Goal: Information Seeking & Learning: Learn about a topic

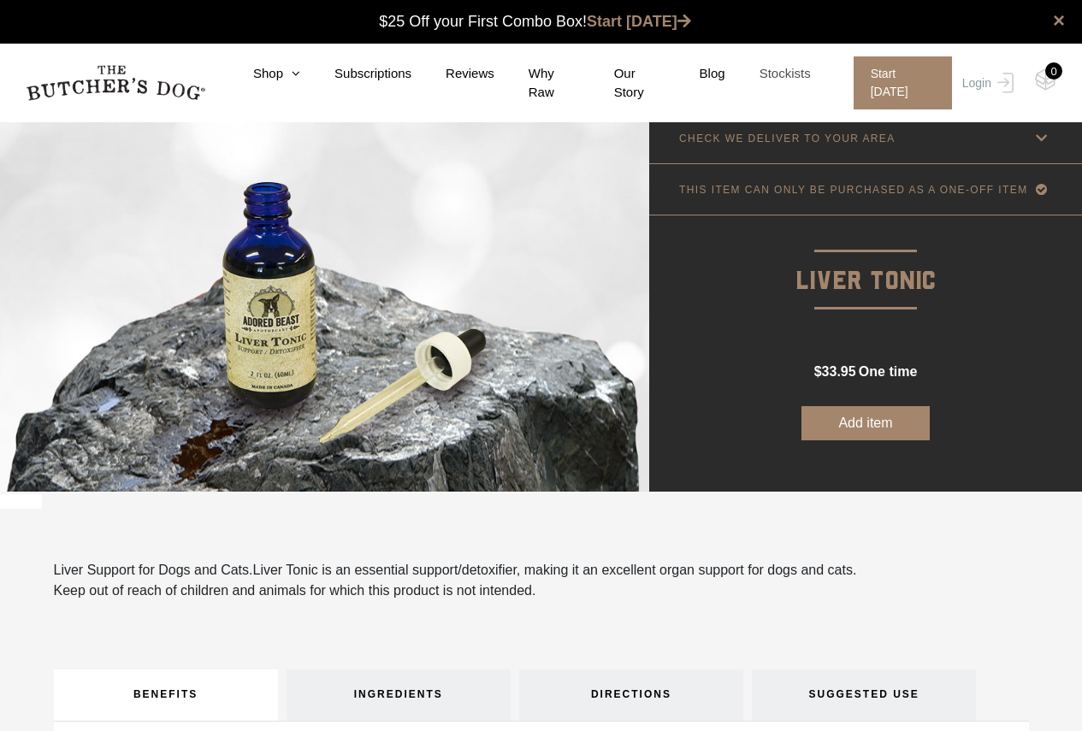
click at [807, 72] on link "Stockists" at bounding box center [768, 74] width 86 height 20
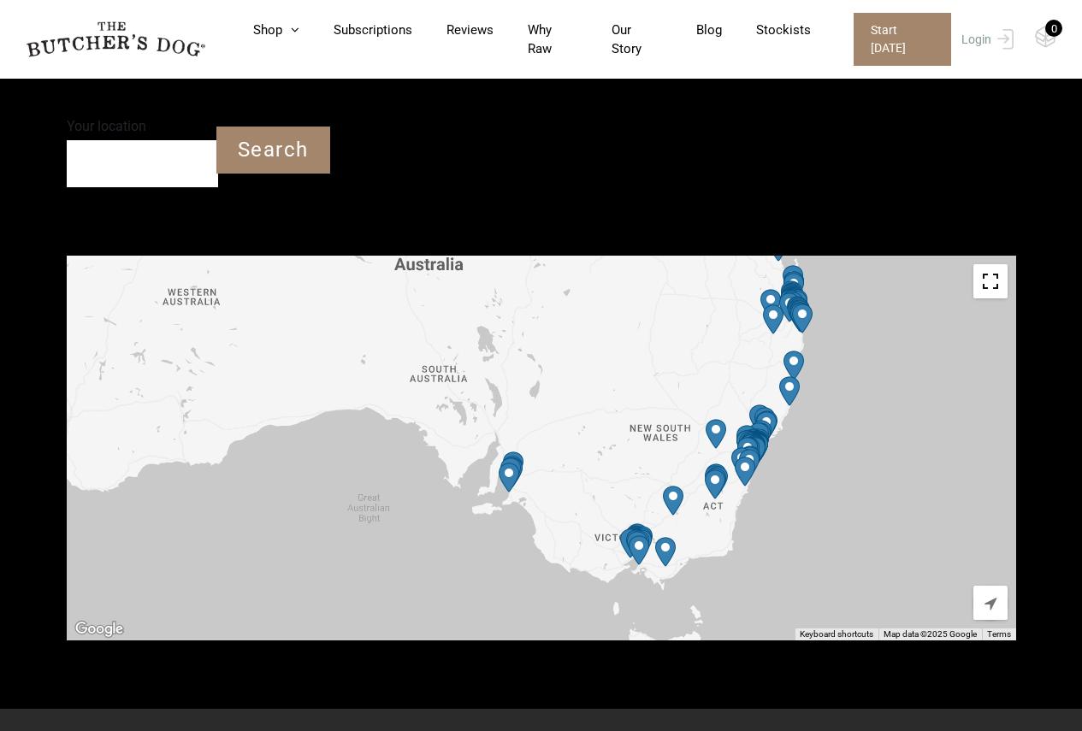
scroll to position [171, 0]
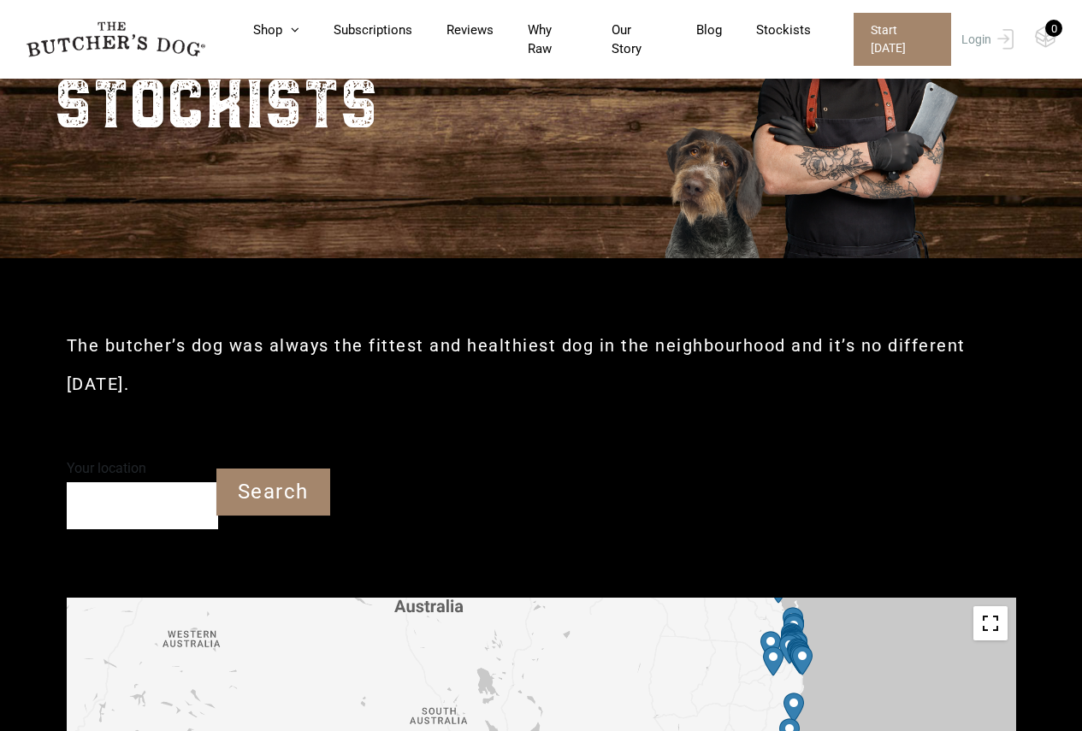
click at [162, 505] on input "Your location" at bounding box center [142, 505] width 151 height 47
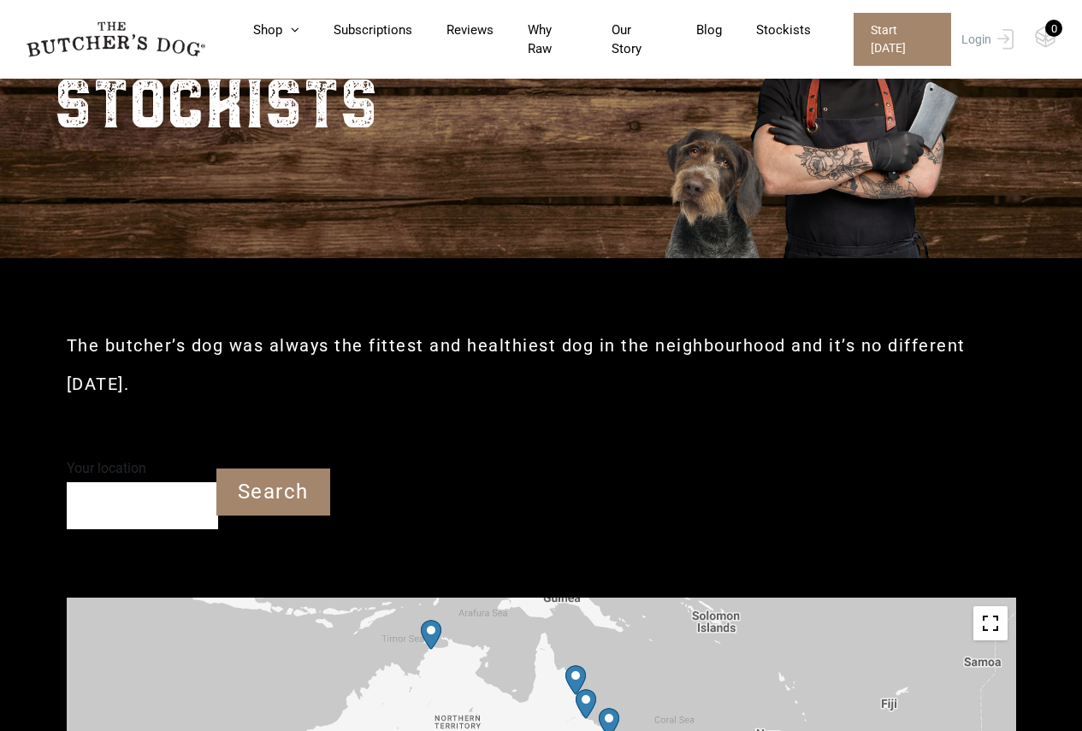
scroll to position [257, 0]
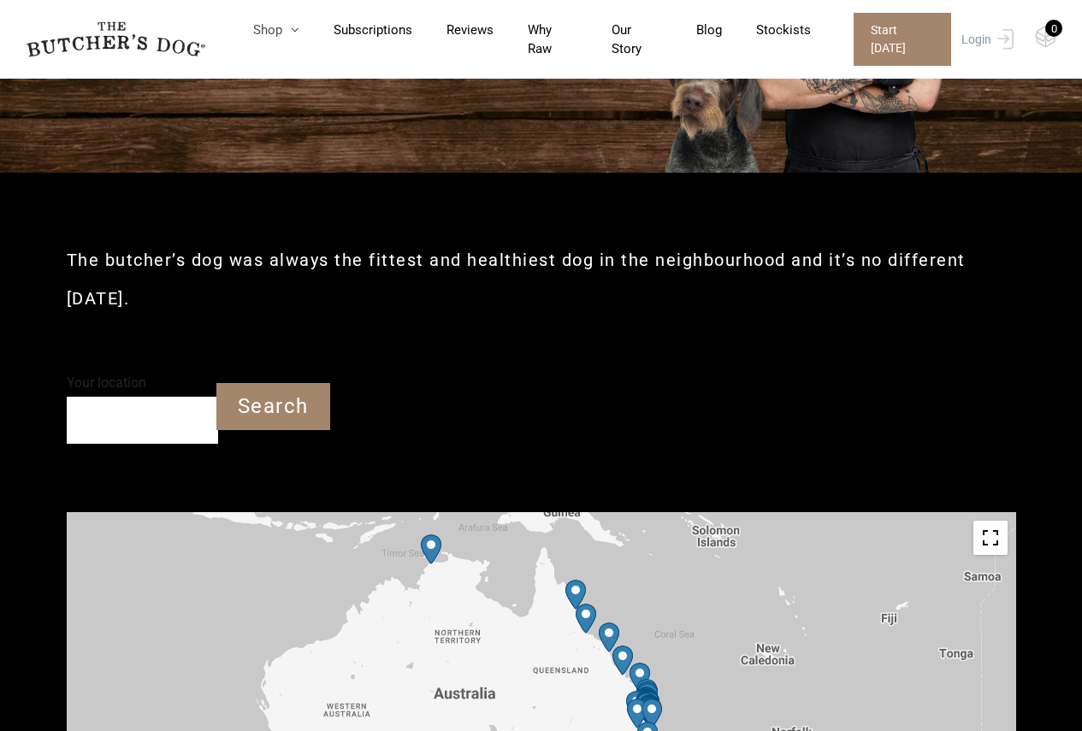
click at [299, 36] on icon at bounding box center [290, 29] width 17 height 13
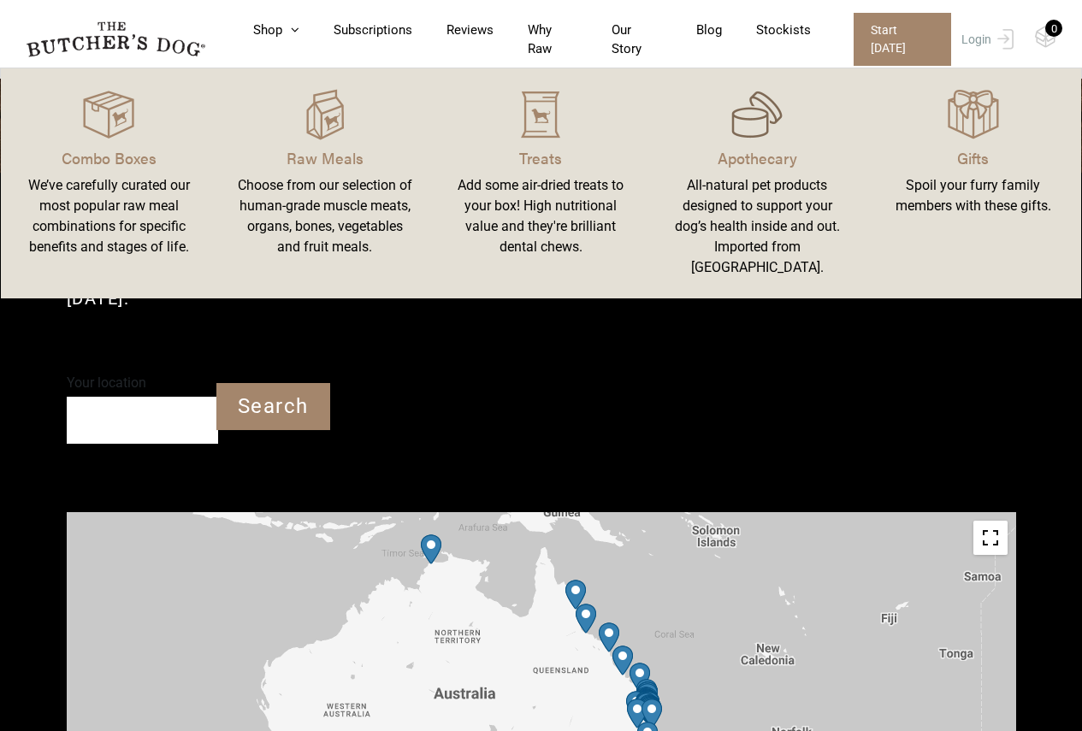
click at [747, 137] on img at bounding box center [756, 114] width 51 height 51
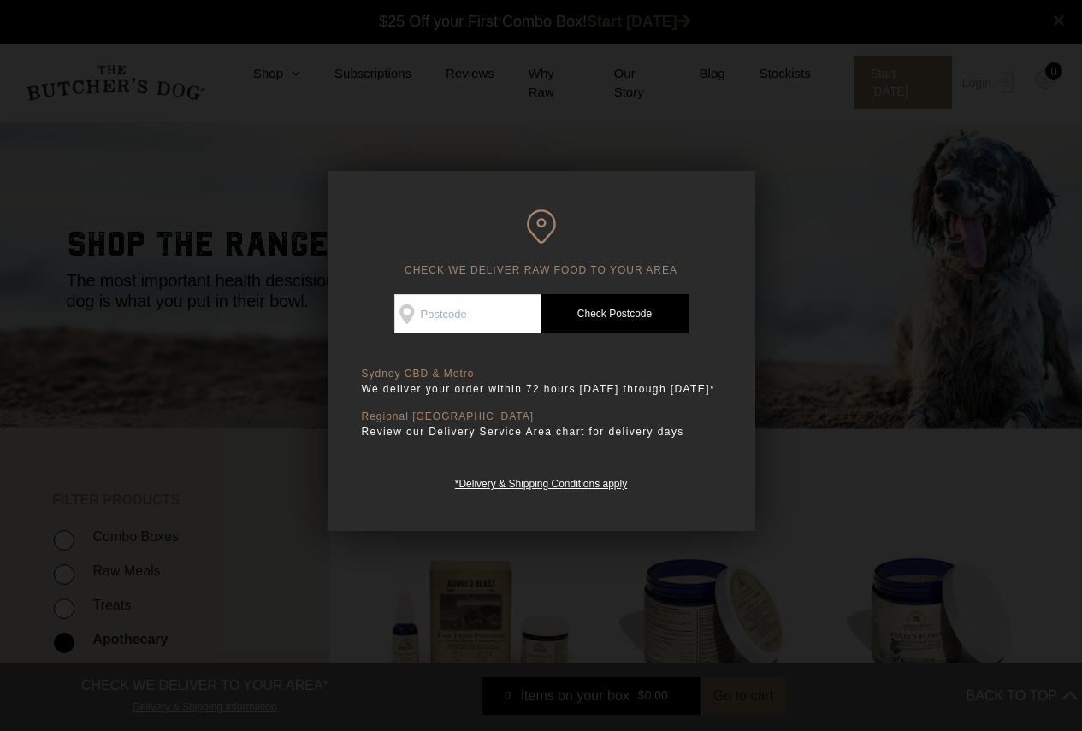
click at [475, 312] on input "Check Availability At" at bounding box center [467, 313] width 147 height 39
type input "3070"
click at [576, 314] on link "Check Postcode" at bounding box center [614, 313] width 147 height 39
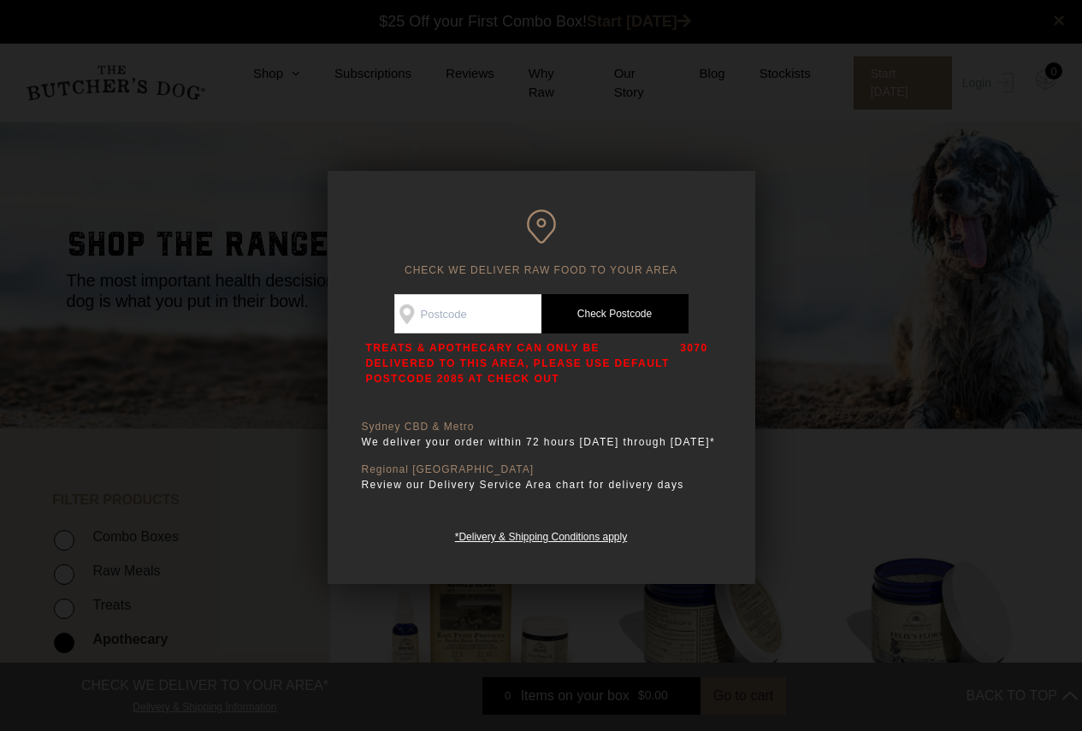
click at [493, 310] on input "Check Availability At" at bounding box center [467, 313] width 147 height 39
click at [476, 316] on input "Check Availability At" at bounding box center [467, 313] width 147 height 39
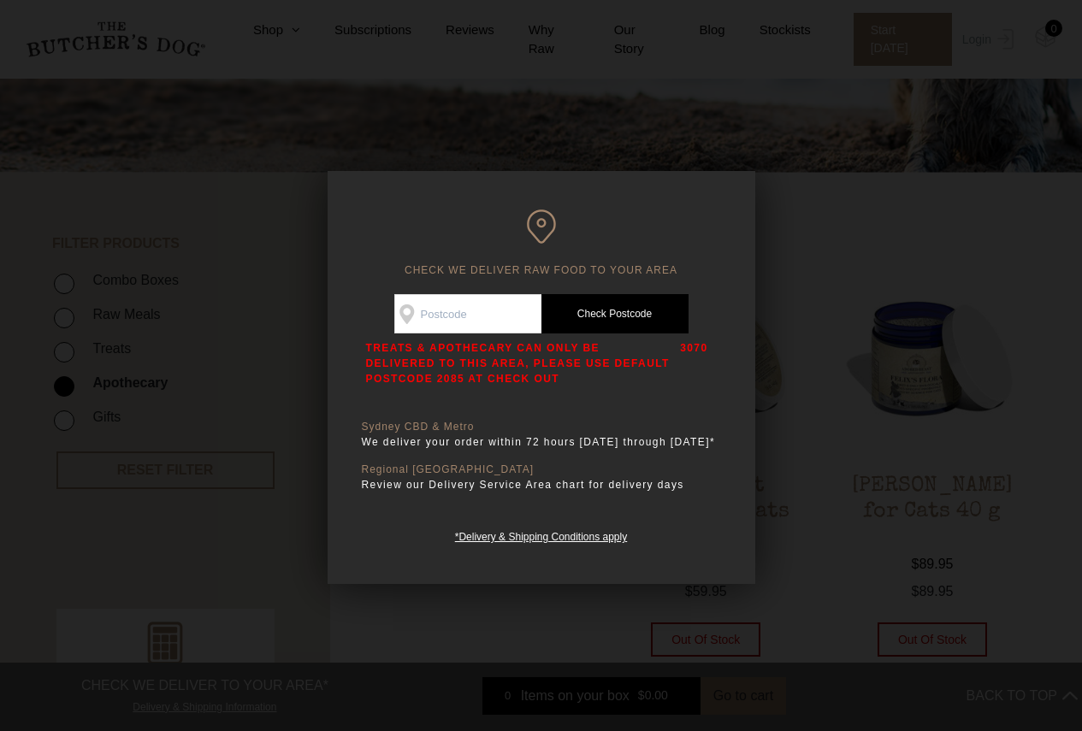
click at [630, 136] on div at bounding box center [541, 365] width 1082 height 731
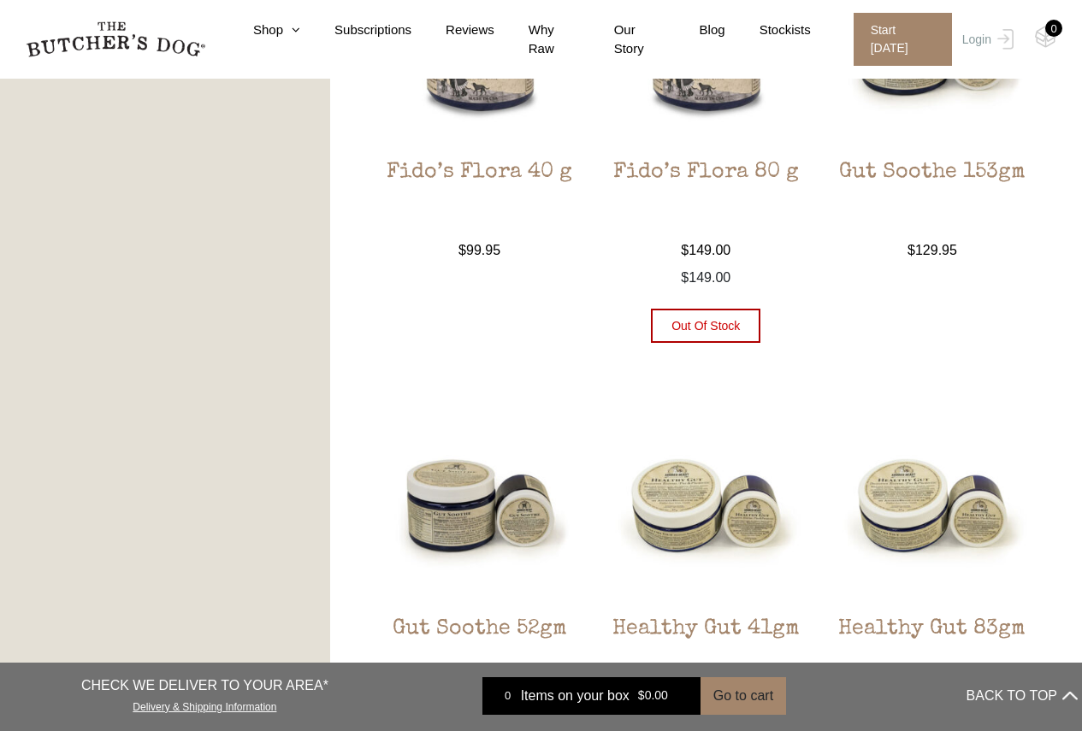
scroll to position [1454, 0]
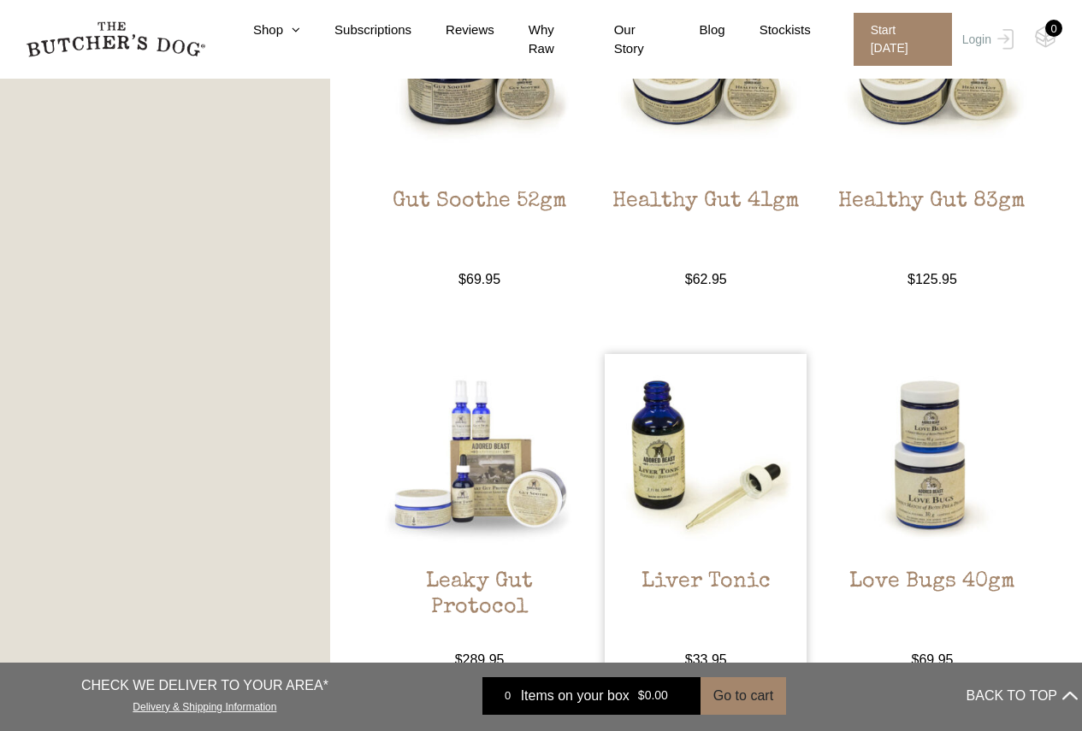
click at [629, 428] on img at bounding box center [706, 455] width 202 height 202
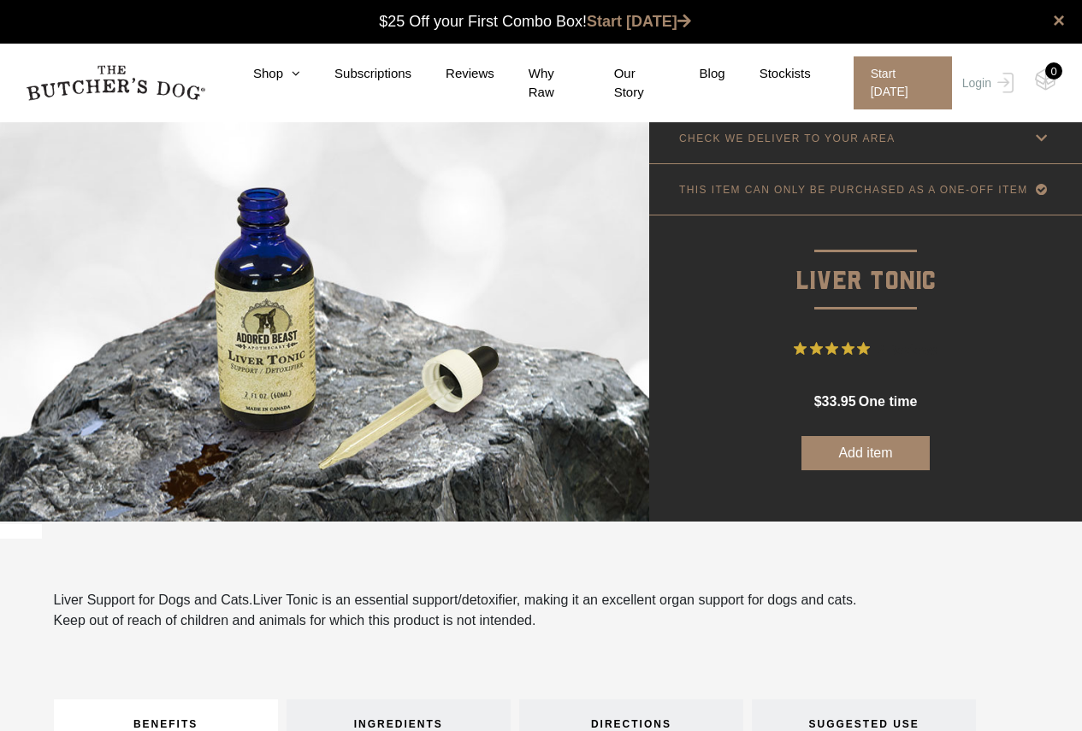
click at [892, 138] on link "CHECK WE DELIVER TO YOUR AREA" at bounding box center [865, 138] width 433 height 50
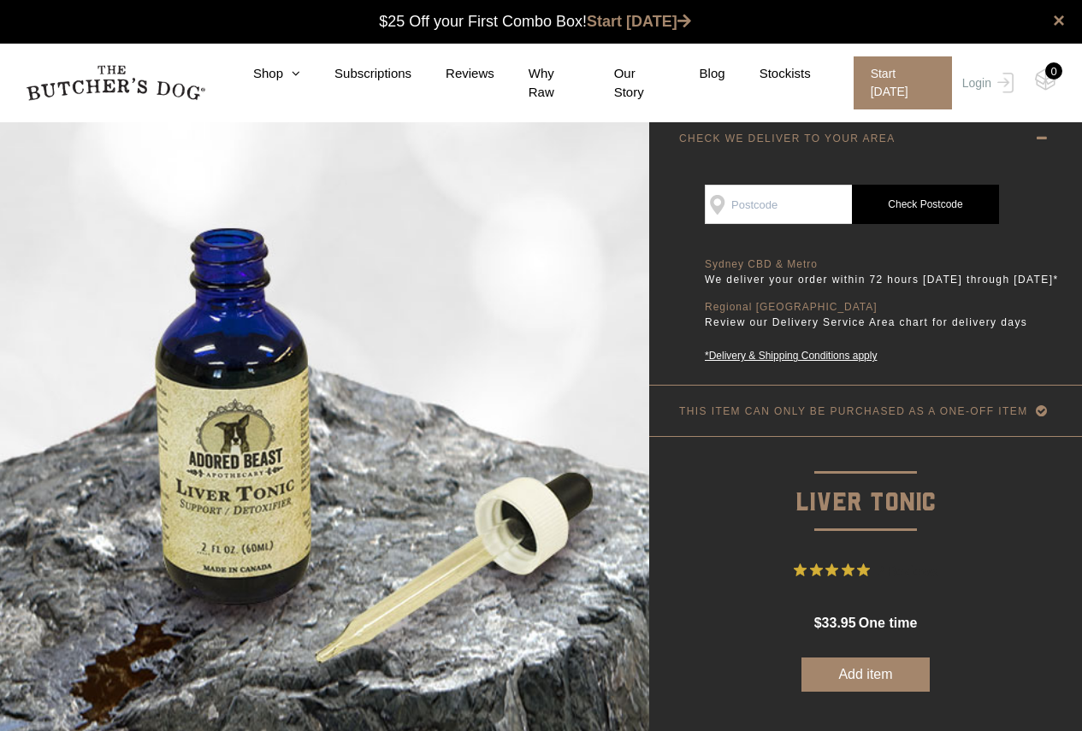
click at [792, 216] on input "SEE IF WE DELIVER TO YOUR DOOR" at bounding box center [778, 204] width 147 height 39
type input "3070"
click at [947, 195] on link "Check Postcode" at bounding box center [925, 204] width 147 height 39
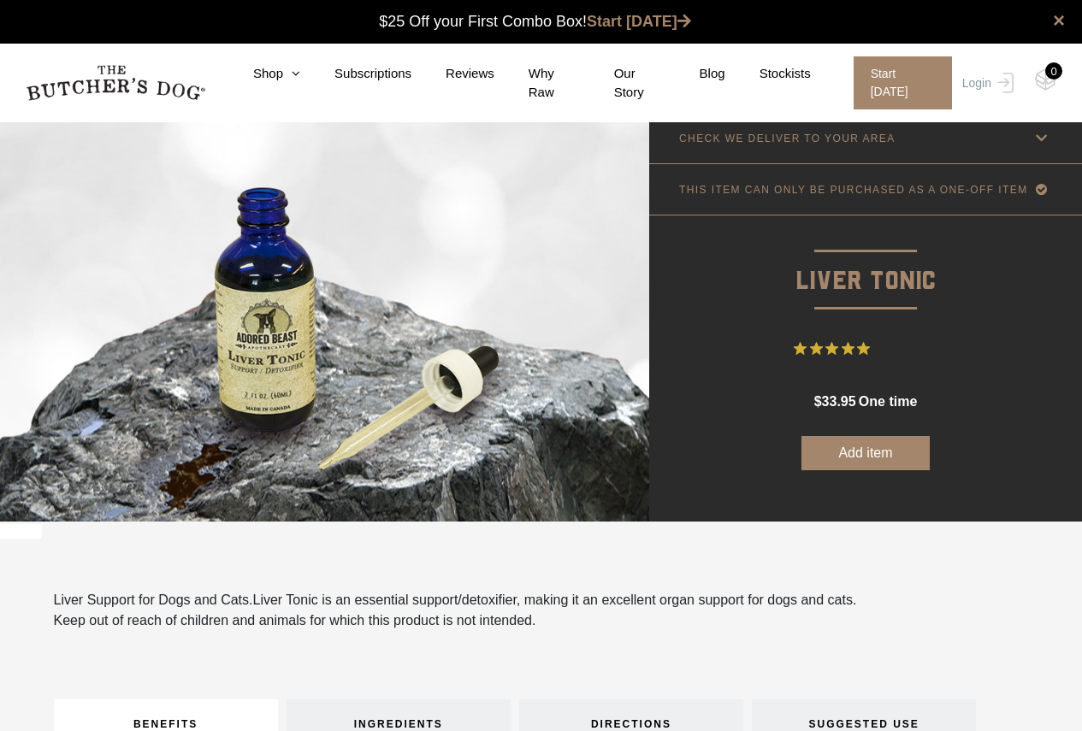
click at [816, 142] on p "CHECK WE DELIVER TO YOUR AREA" at bounding box center [787, 139] width 216 height 12
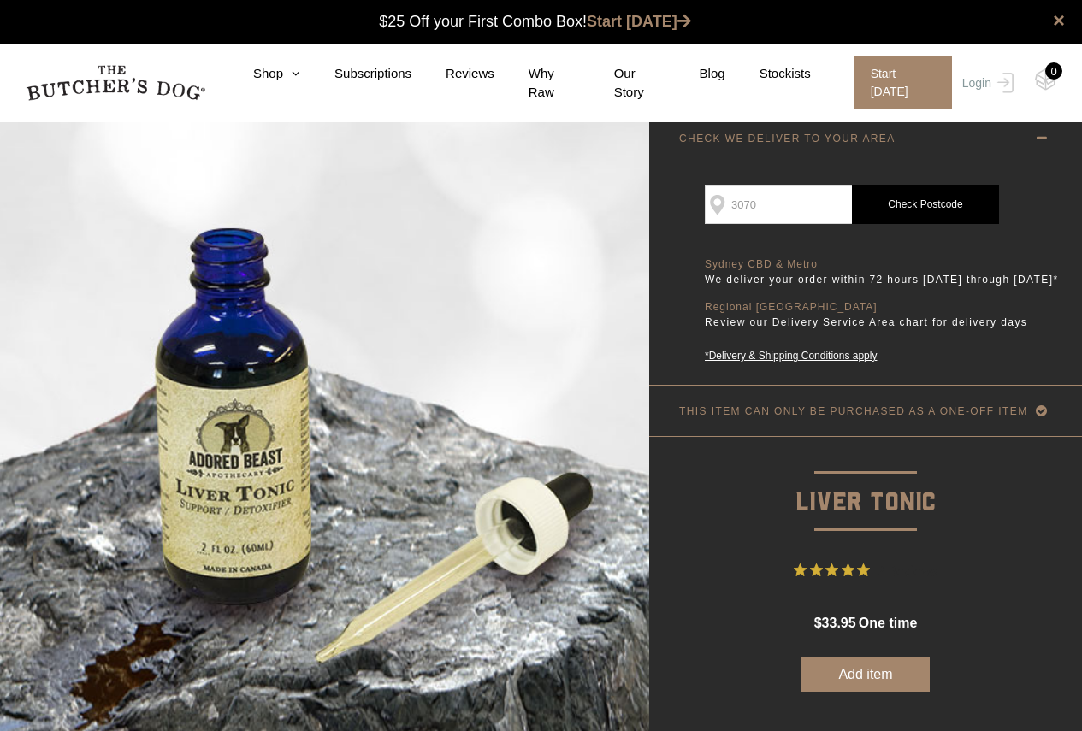
click at [816, 142] on p "CHECK WE DELIVER TO YOUR AREA" at bounding box center [787, 139] width 216 height 12
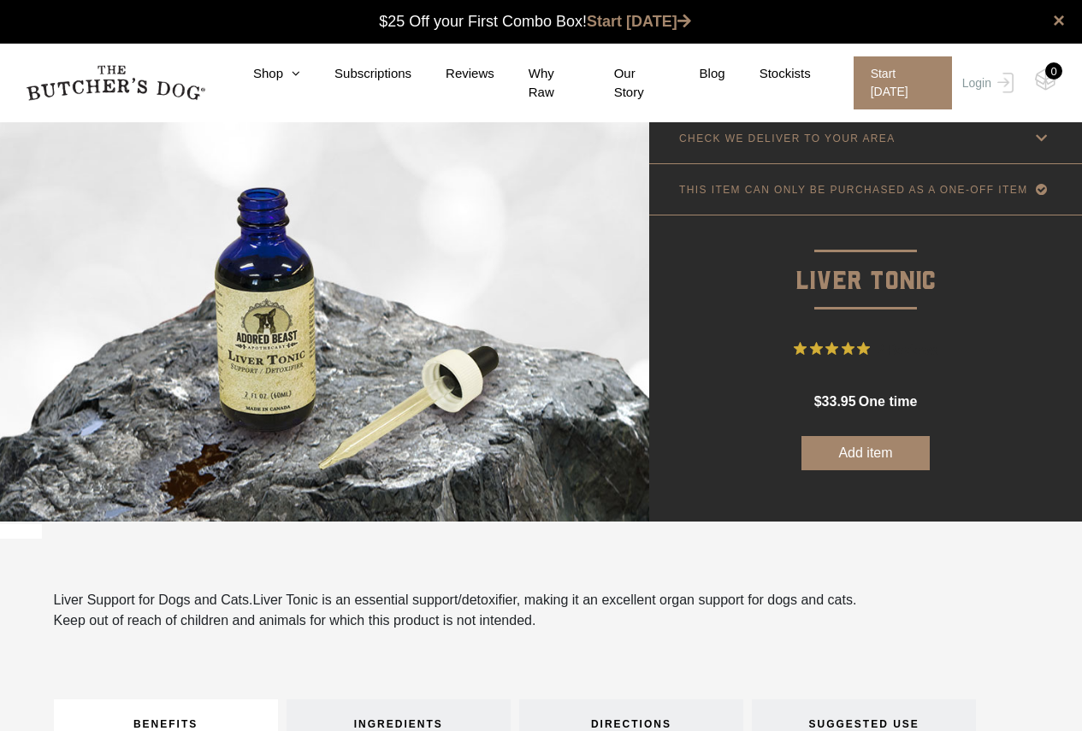
click at [793, 194] on p "THIS ITEM CAN ONLY BE PURCHASED AS A ONE-OFF ITEM" at bounding box center [853, 190] width 349 height 12
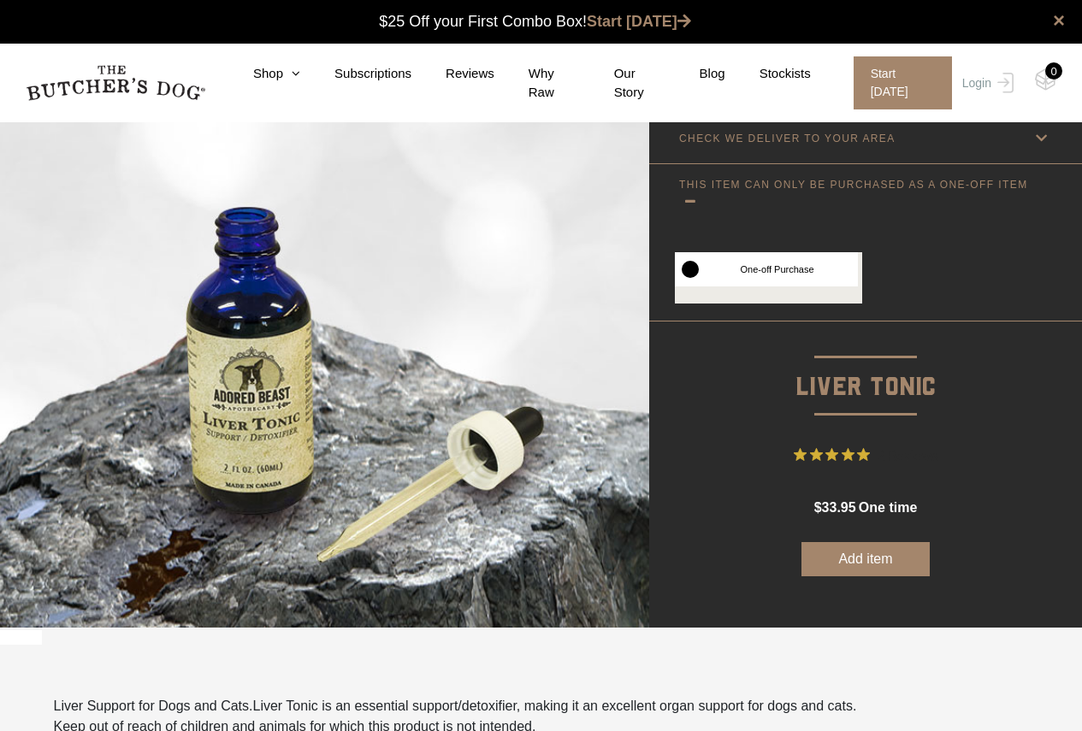
click at [759, 193] on div at bounding box center [865, 201] width 373 height 21
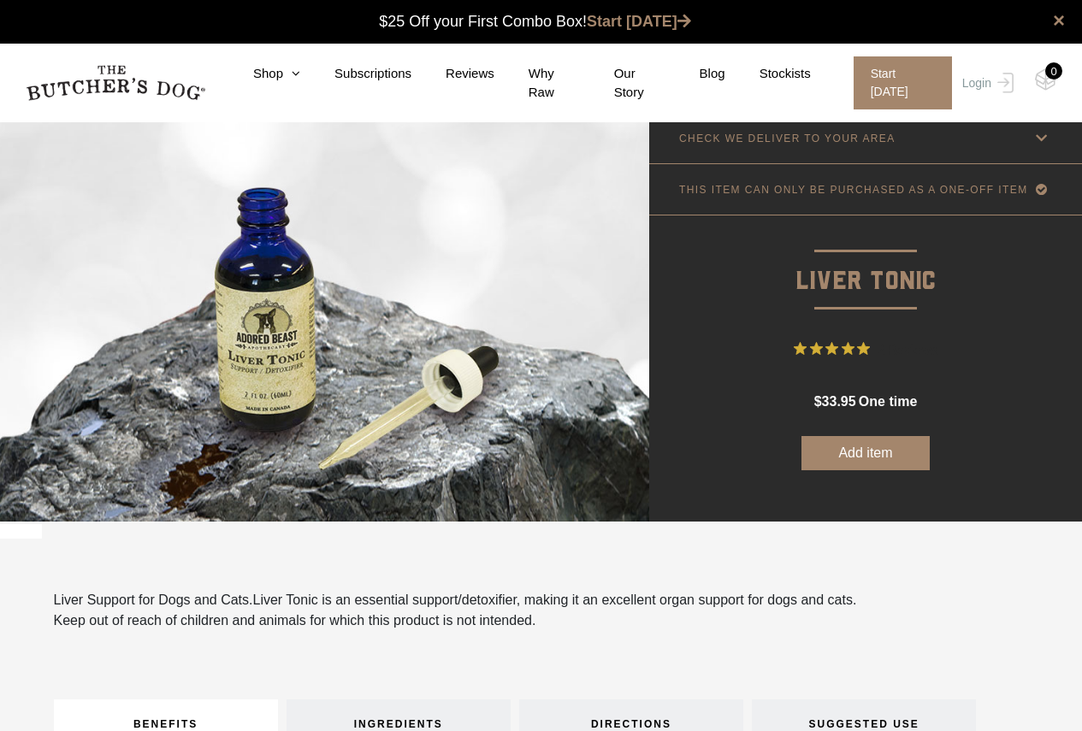
click at [758, 141] on p "CHECK WE DELIVER TO YOUR AREA" at bounding box center [787, 139] width 216 height 12
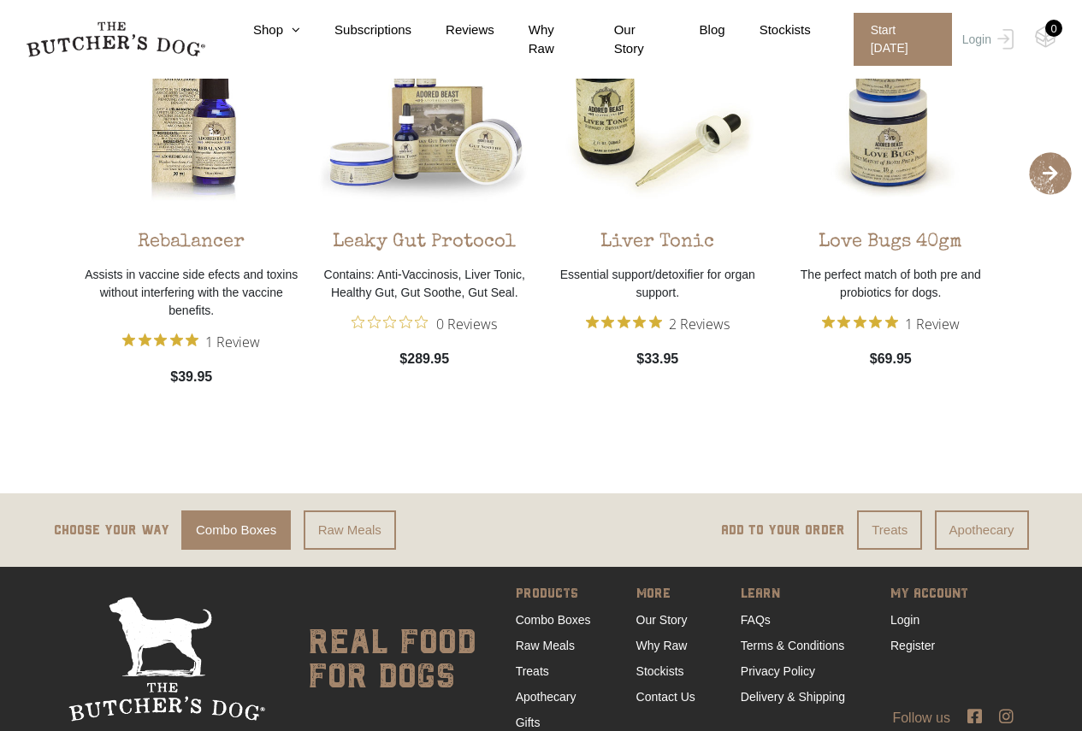
scroll to position [2259, 0]
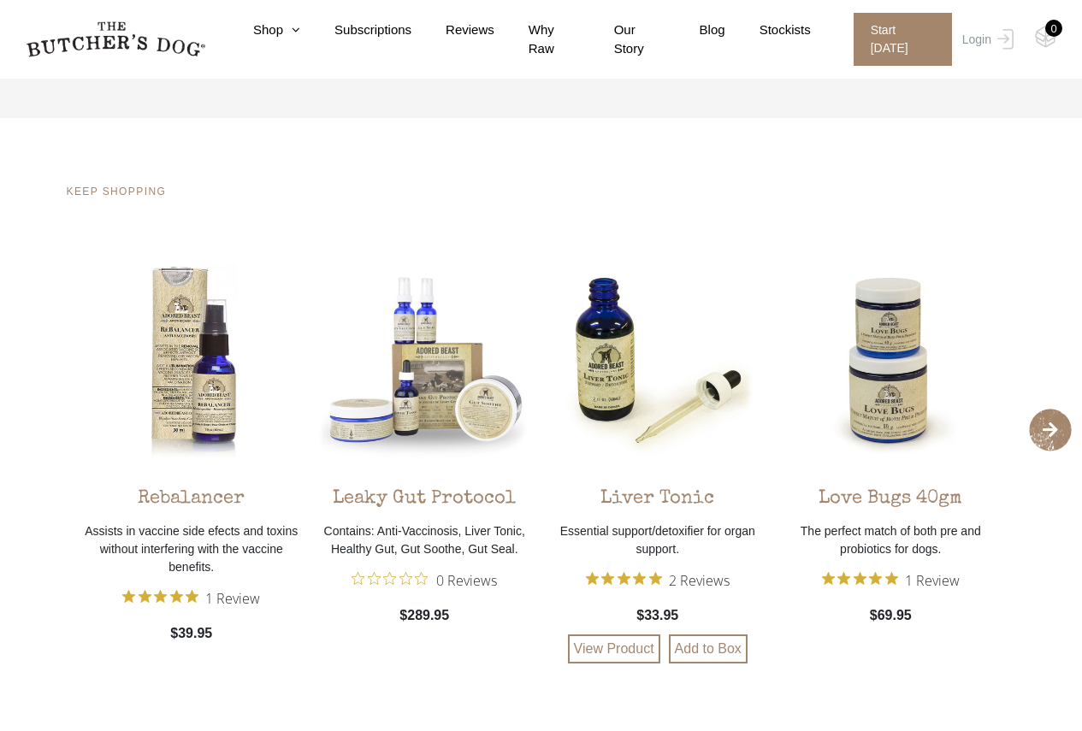
click at [605, 348] on img at bounding box center [658, 360] width 225 height 225
click at [790, 34] on link "Stockists" at bounding box center [768, 31] width 86 height 20
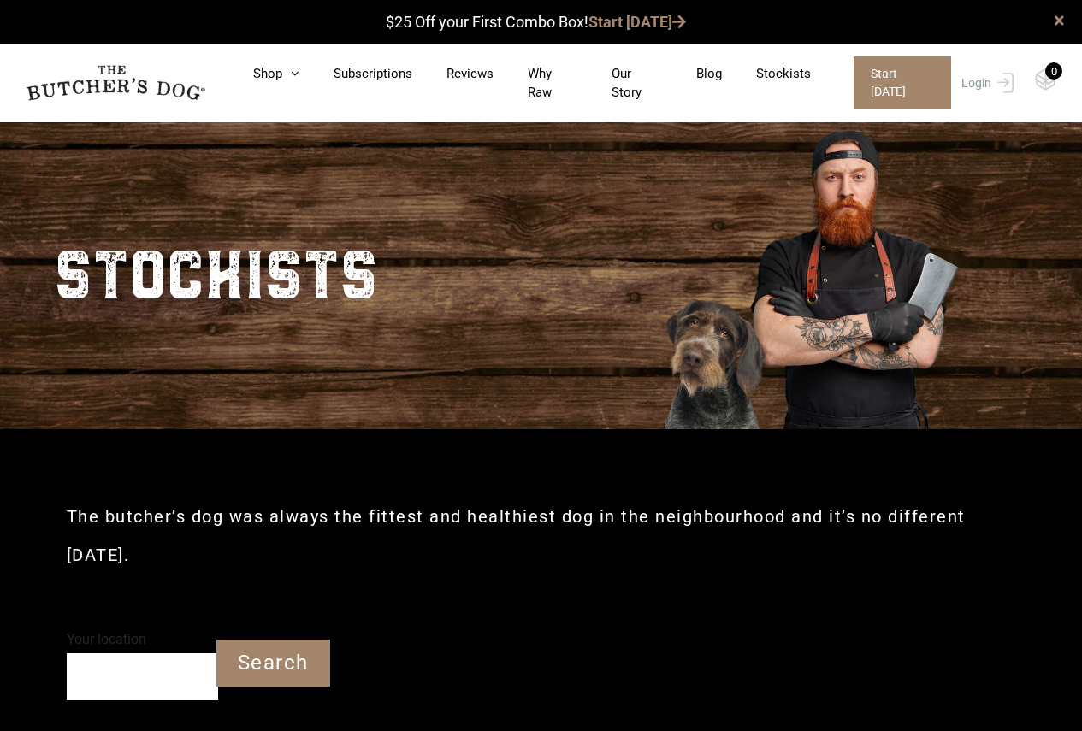
click at [563, 192] on section "STOCKISTS" at bounding box center [541, 271] width 1082 height 316
click at [147, 691] on input "Your location" at bounding box center [142, 676] width 151 height 47
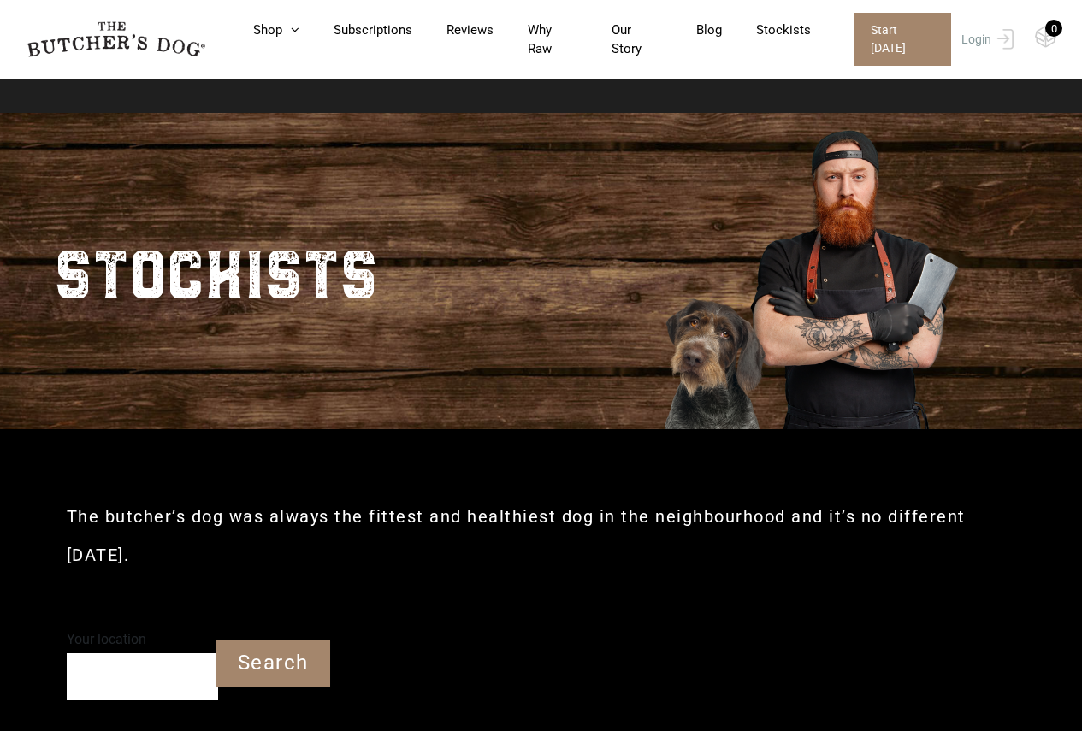
scroll to position [257, 0]
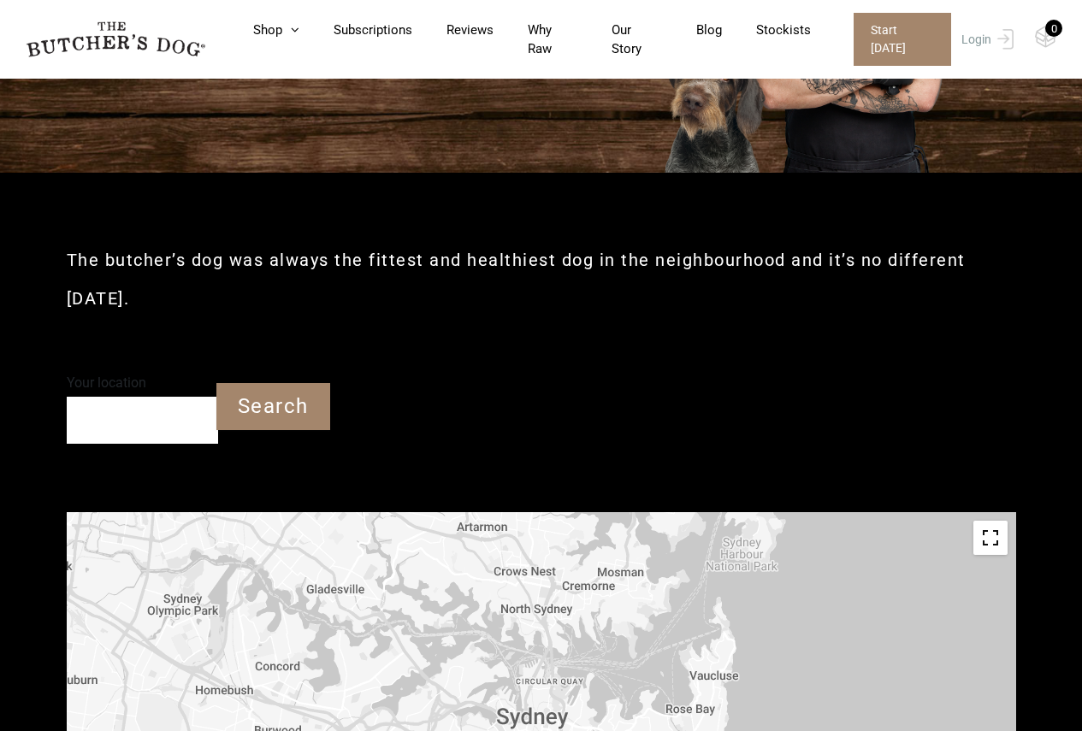
click at [168, 420] on input "Your location" at bounding box center [142, 420] width 151 height 47
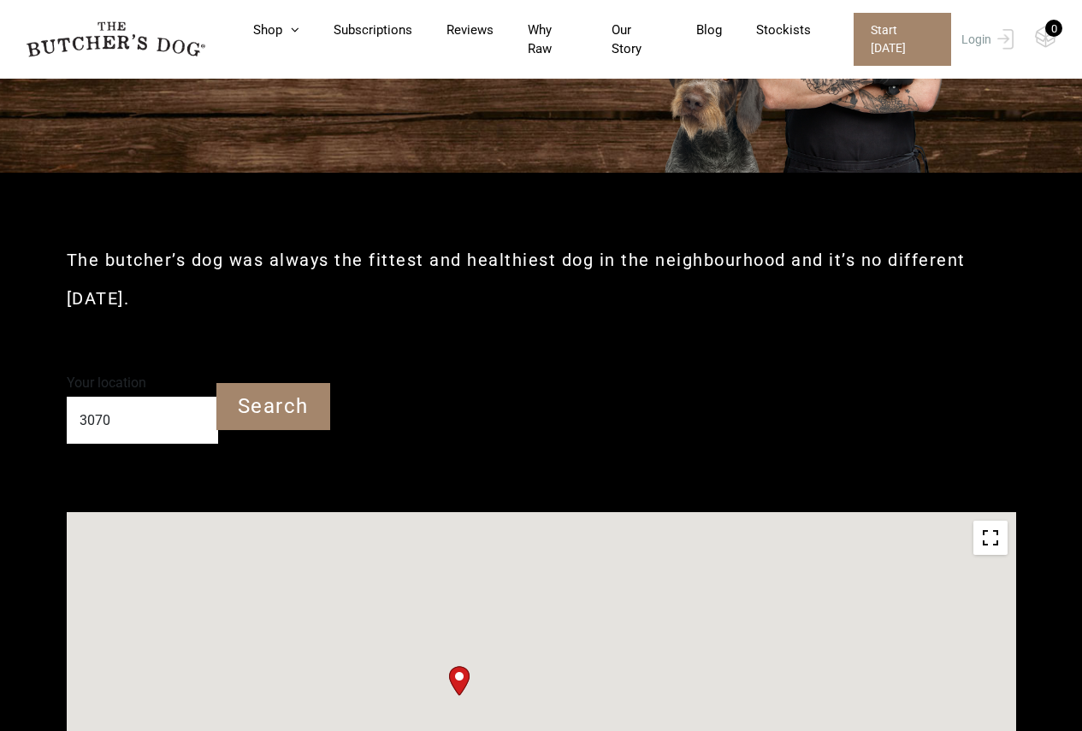
type input "[GEOGRAPHIC_DATA]"
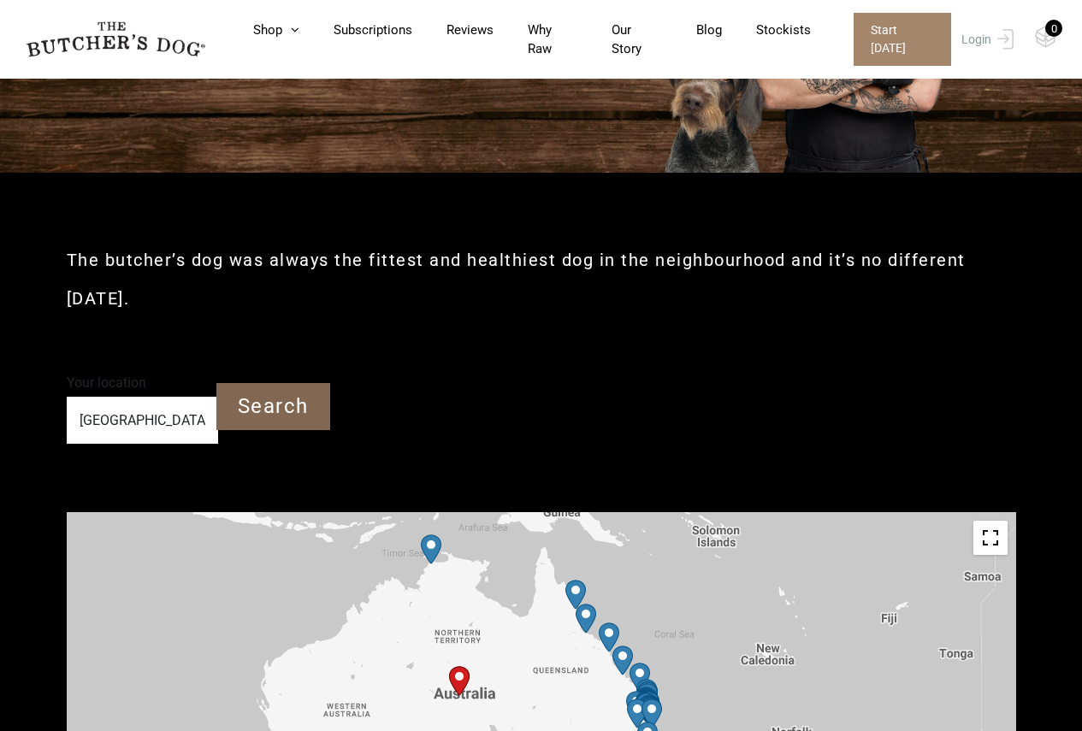
click at [240, 428] on input "Search" at bounding box center [273, 406] width 114 height 47
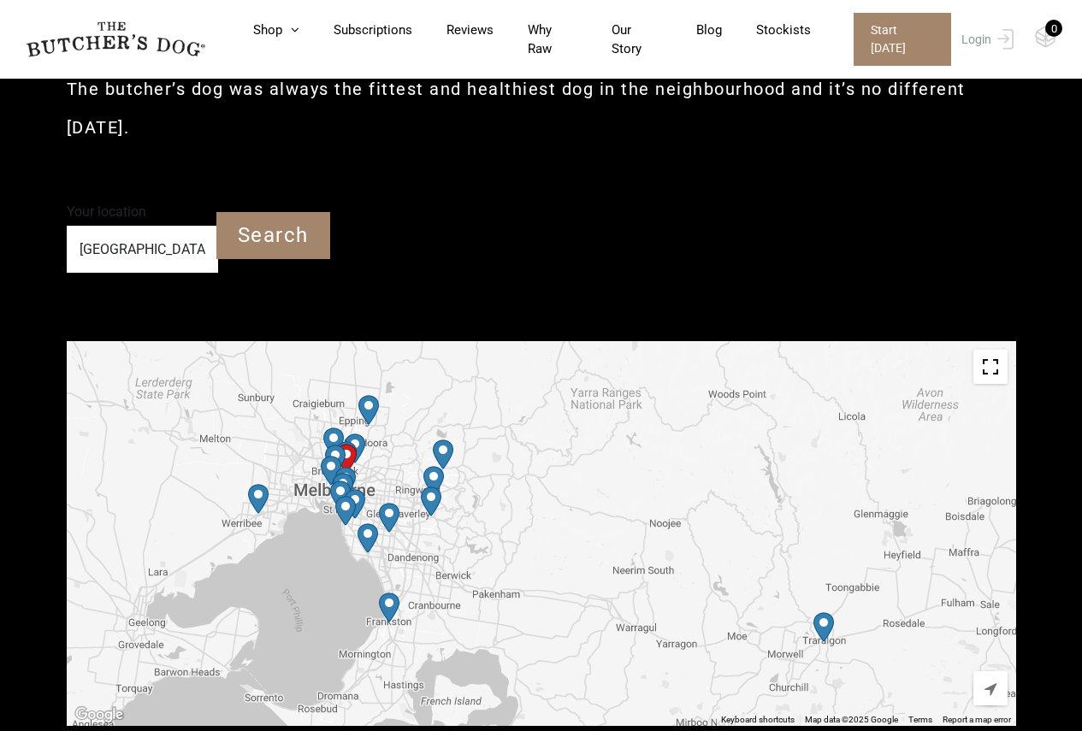
scroll to position [342, 0]
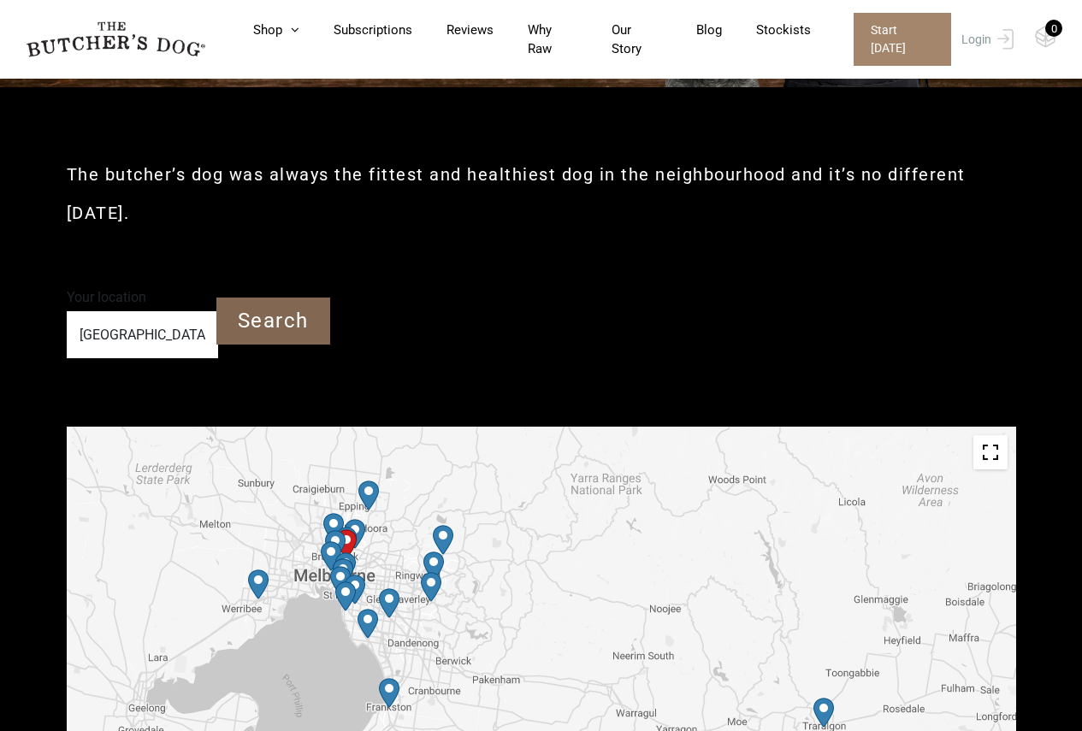
click at [239, 314] on input "Search" at bounding box center [273, 321] width 114 height 47
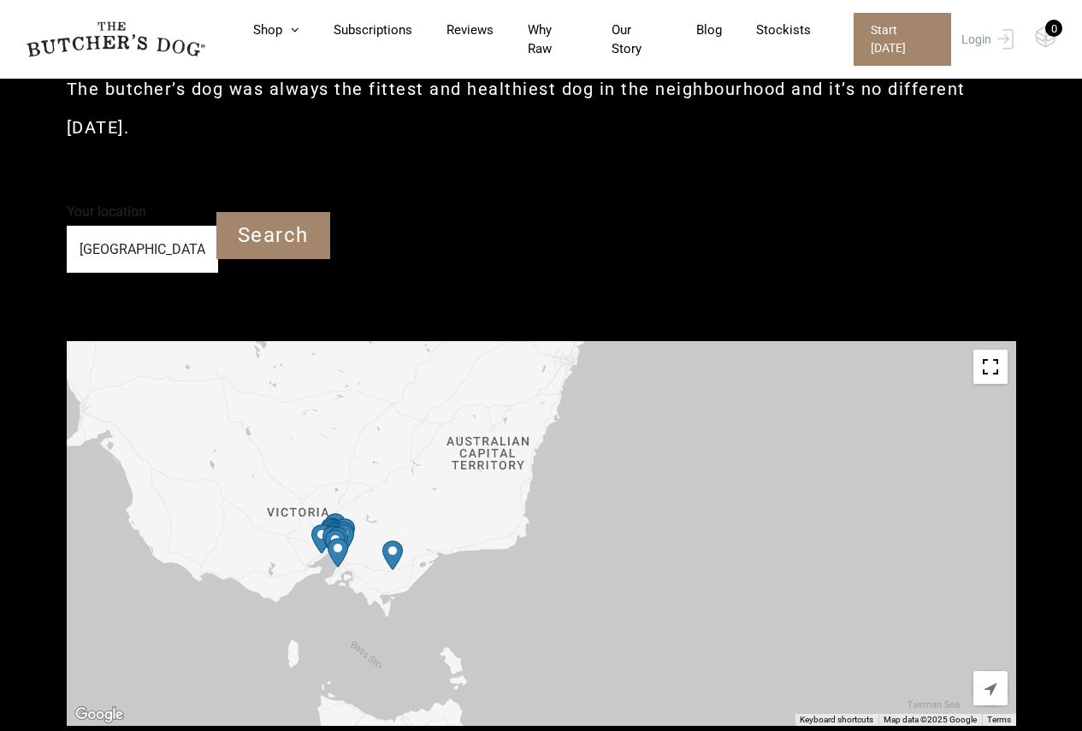
scroll to position [0, 0]
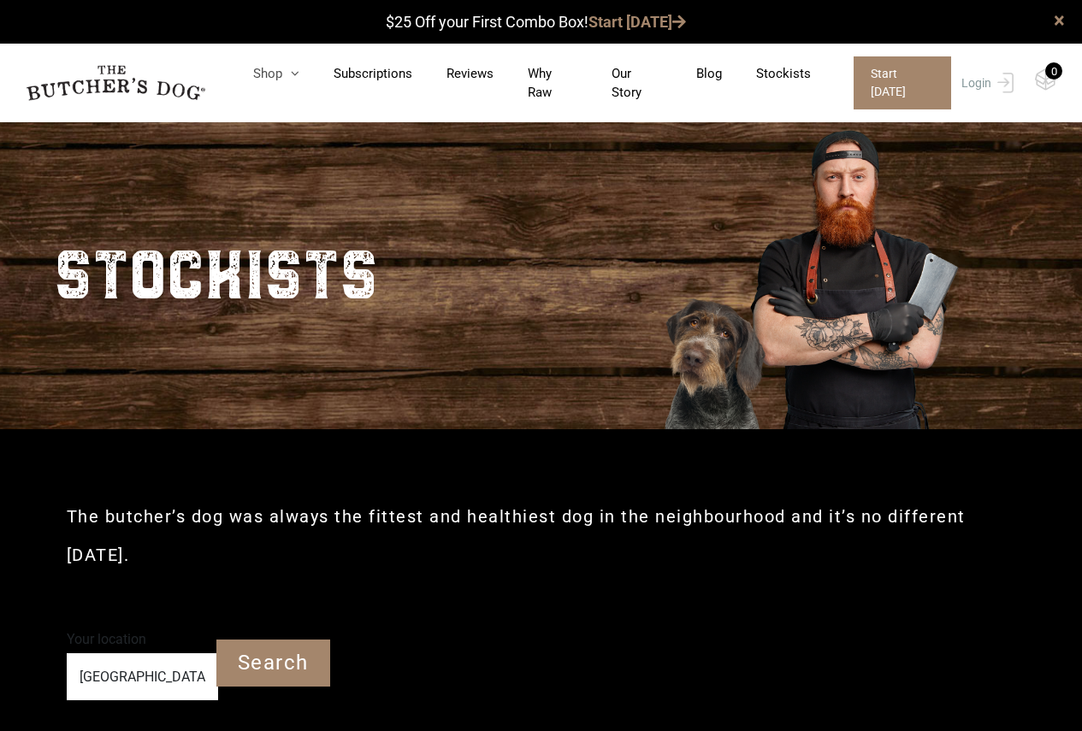
click at [299, 73] on icon at bounding box center [290, 73] width 17 height 13
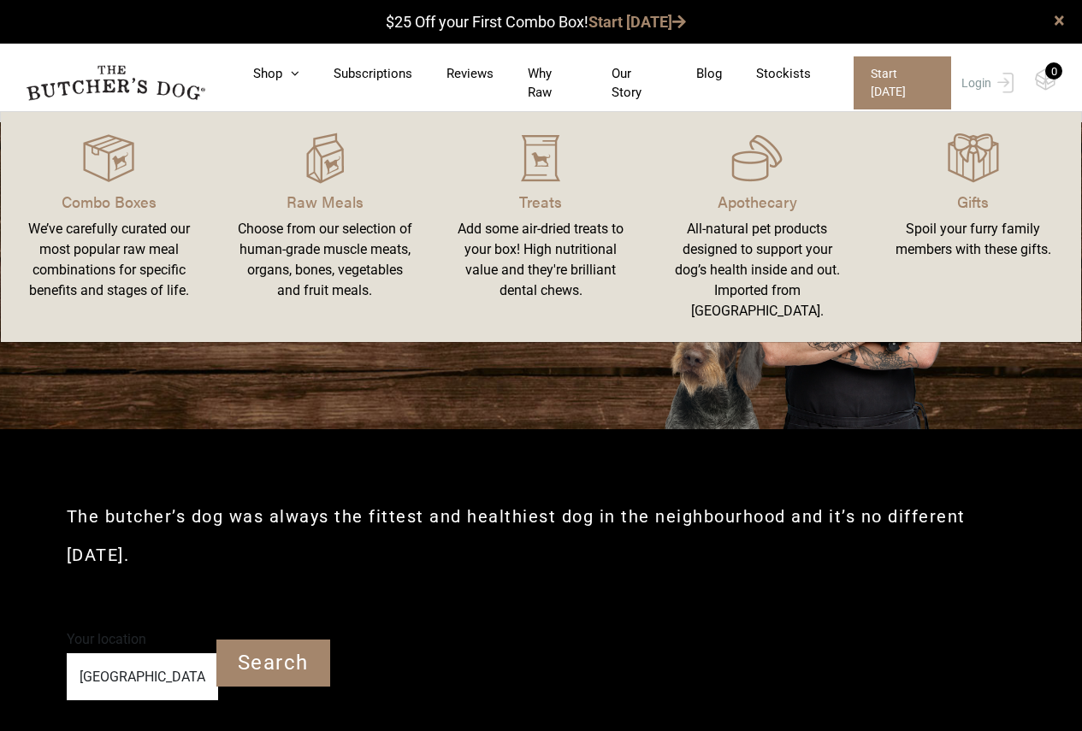
click at [806, 188] on link "Apothecary All-natural pet products designed to support your dog’s health insid…" at bounding box center [757, 227] width 216 height 196
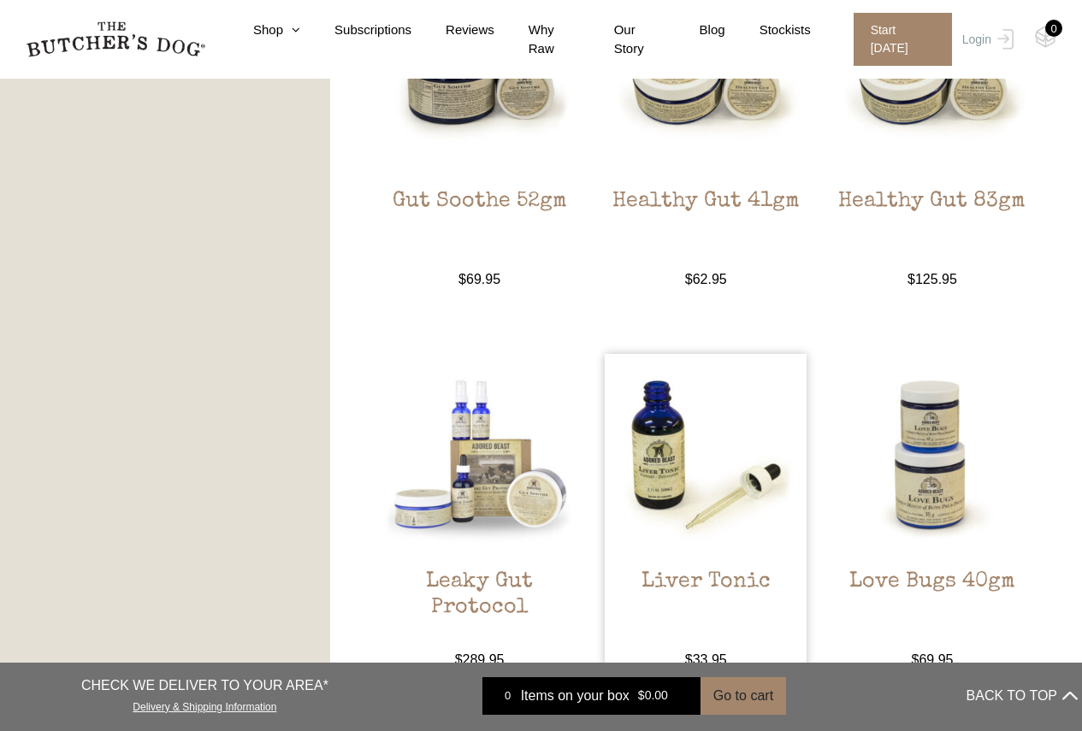
scroll to position [1539, 0]
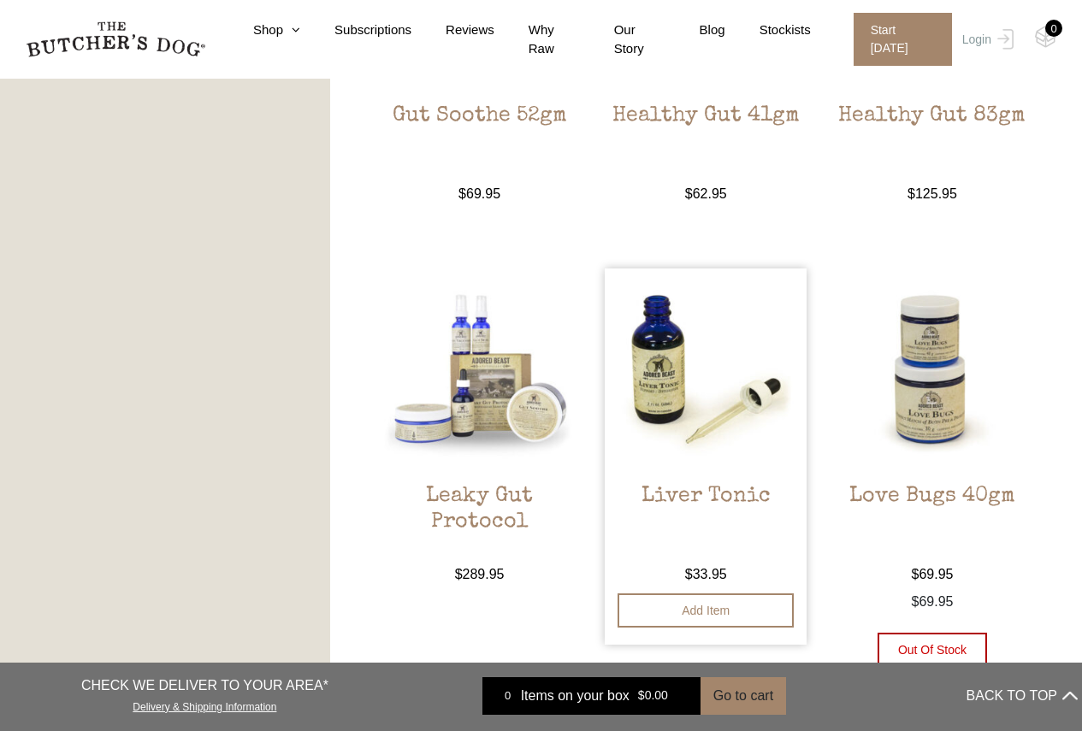
click at [697, 413] on img at bounding box center [706, 370] width 202 height 202
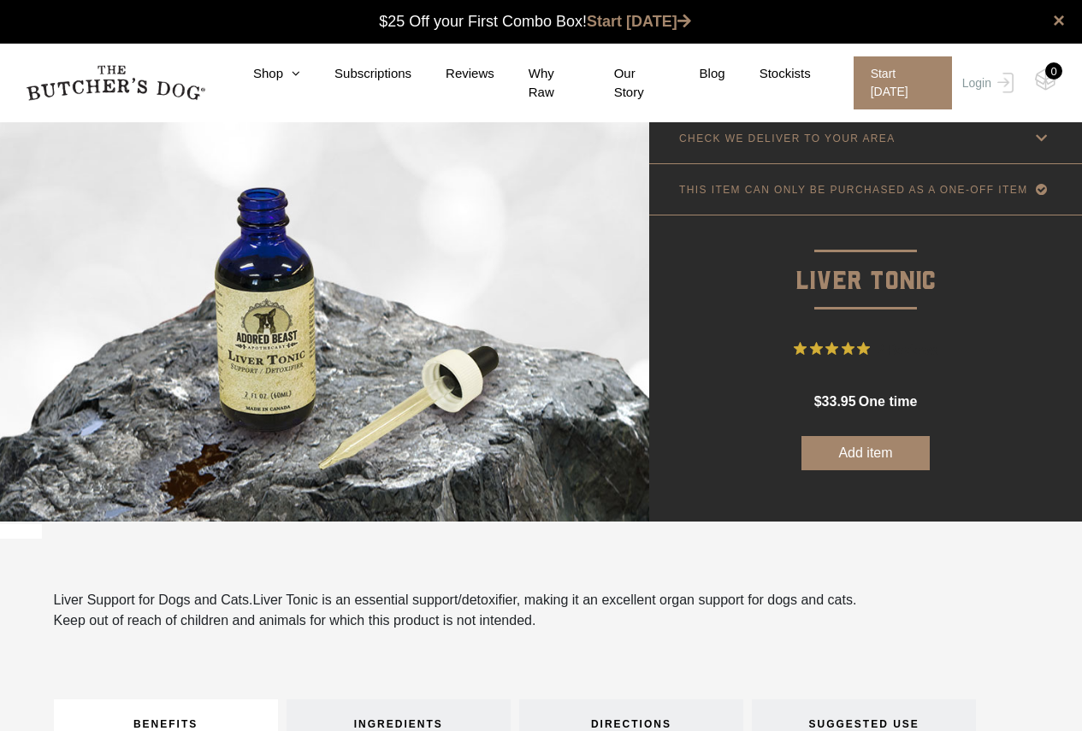
click at [866, 133] on p "CHECK WE DELIVER TO YOUR AREA" at bounding box center [787, 139] width 216 height 12
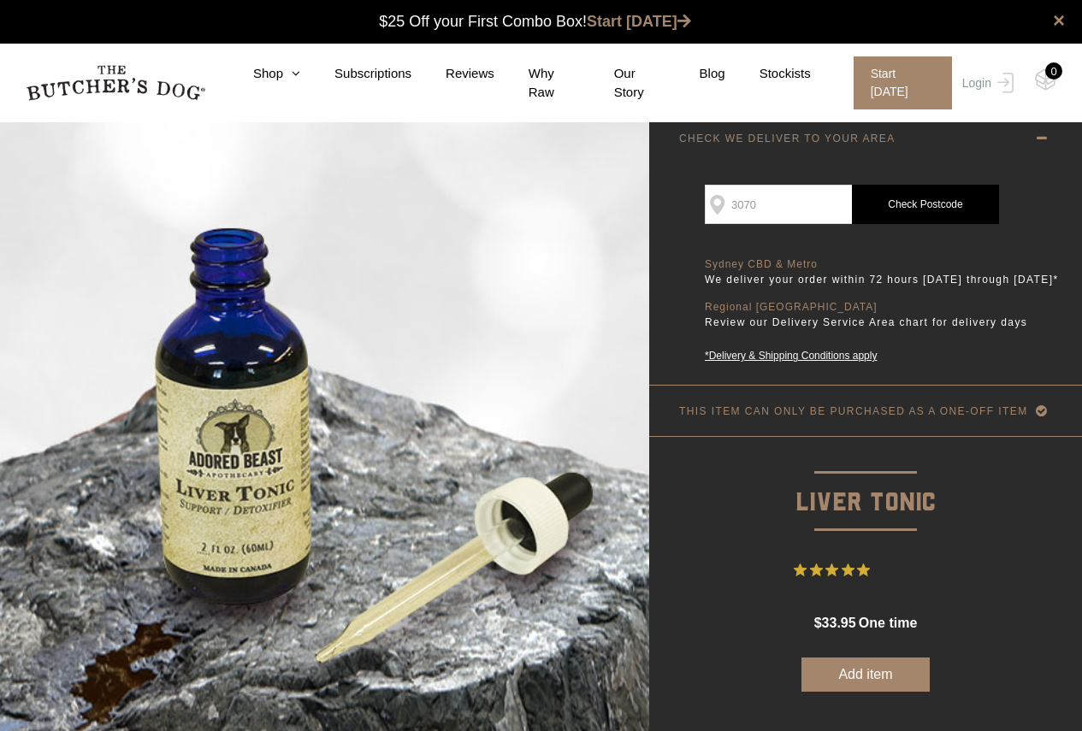
click at [806, 206] on input "3070" at bounding box center [778, 204] width 147 height 39
click at [900, 200] on link "Check Postcode" at bounding box center [925, 204] width 147 height 39
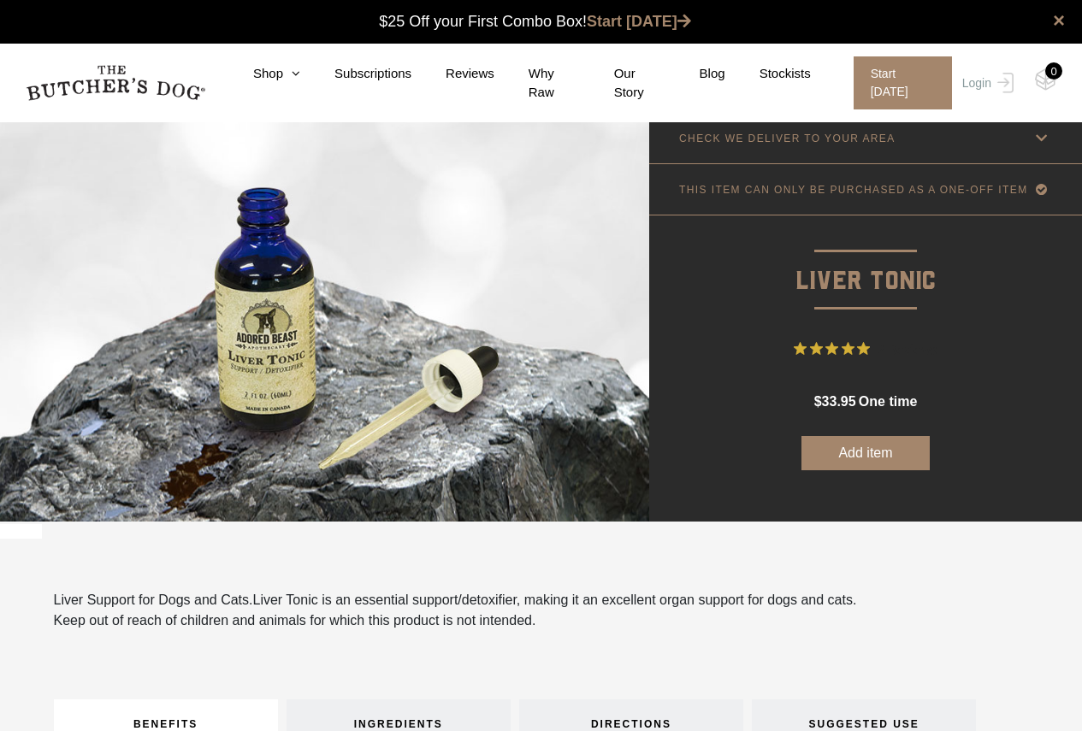
click at [779, 117] on link "CHECK WE DELIVER TO YOUR AREA" at bounding box center [865, 138] width 433 height 50
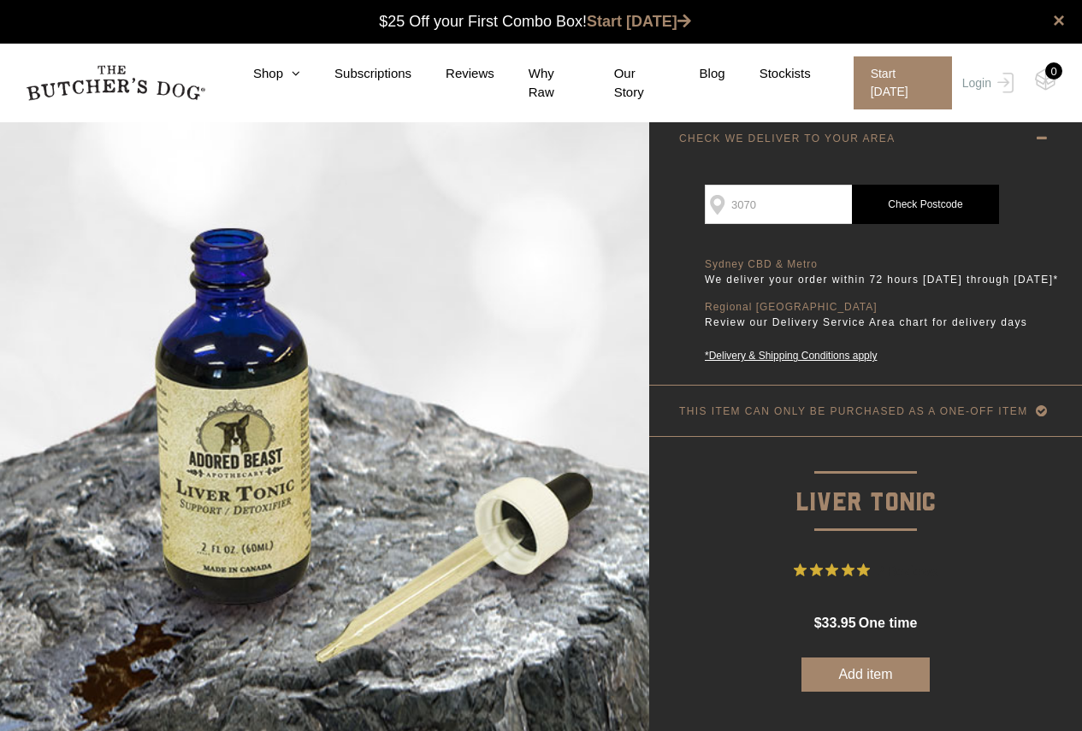
click at [911, 138] on link "CHECK WE DELIVER TO YOUR AREA" at bounding box center [865, 138] width 433 height 50
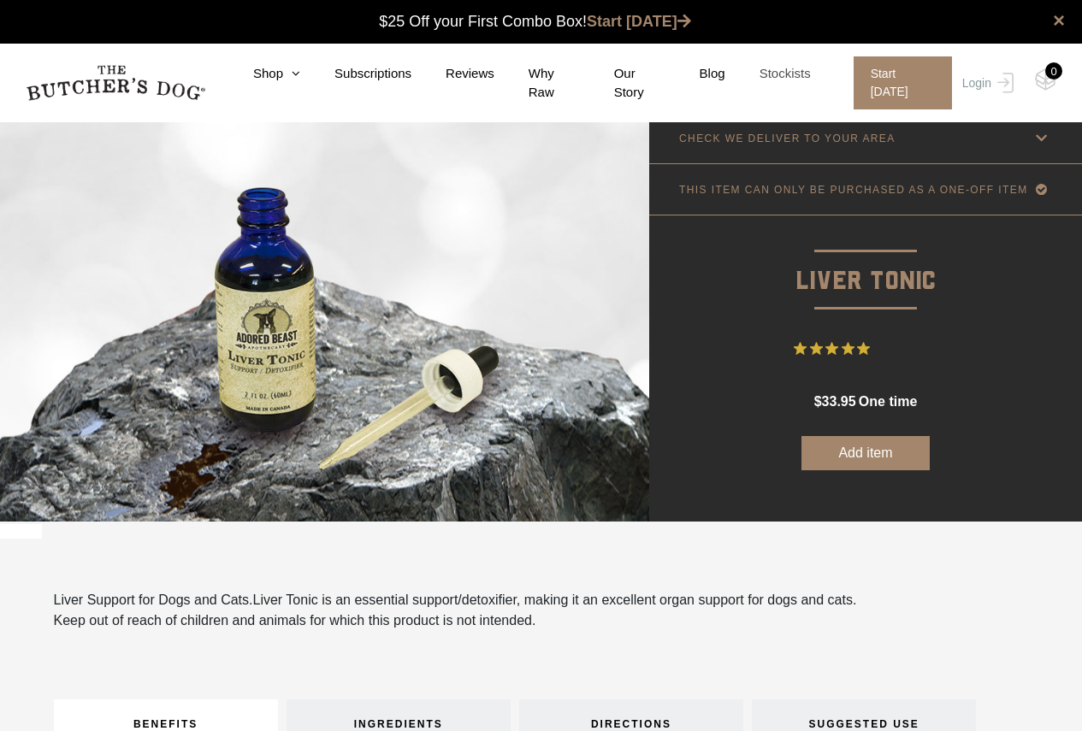
click at [793, 81] on link "Stockists" at bounding box center [768, 74] width 86 height 20
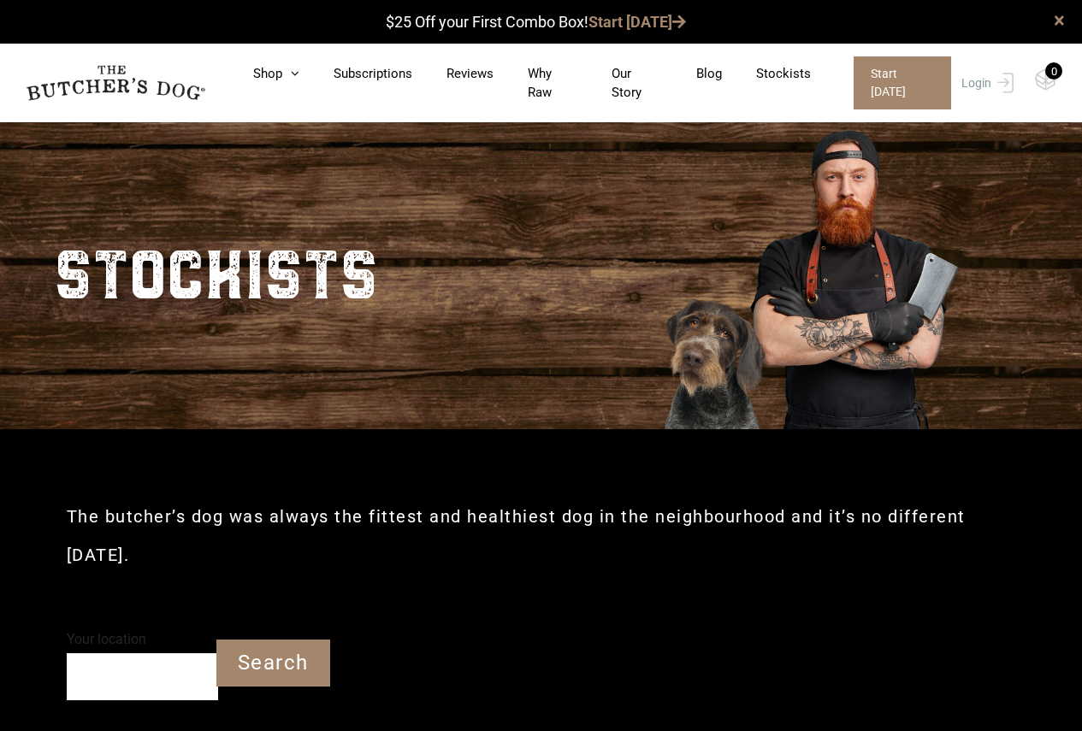
scroll to position [257, 0]
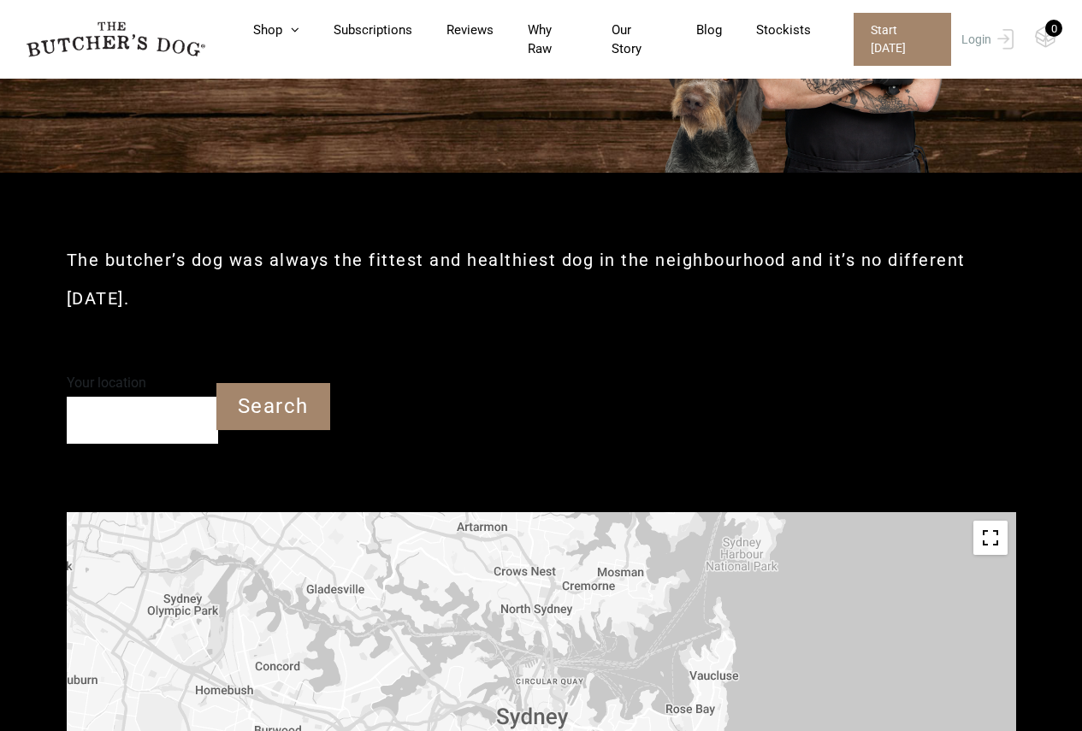
click at [110, 418] on input "Your location" at bounding box center [142, 420] width 151 height 47
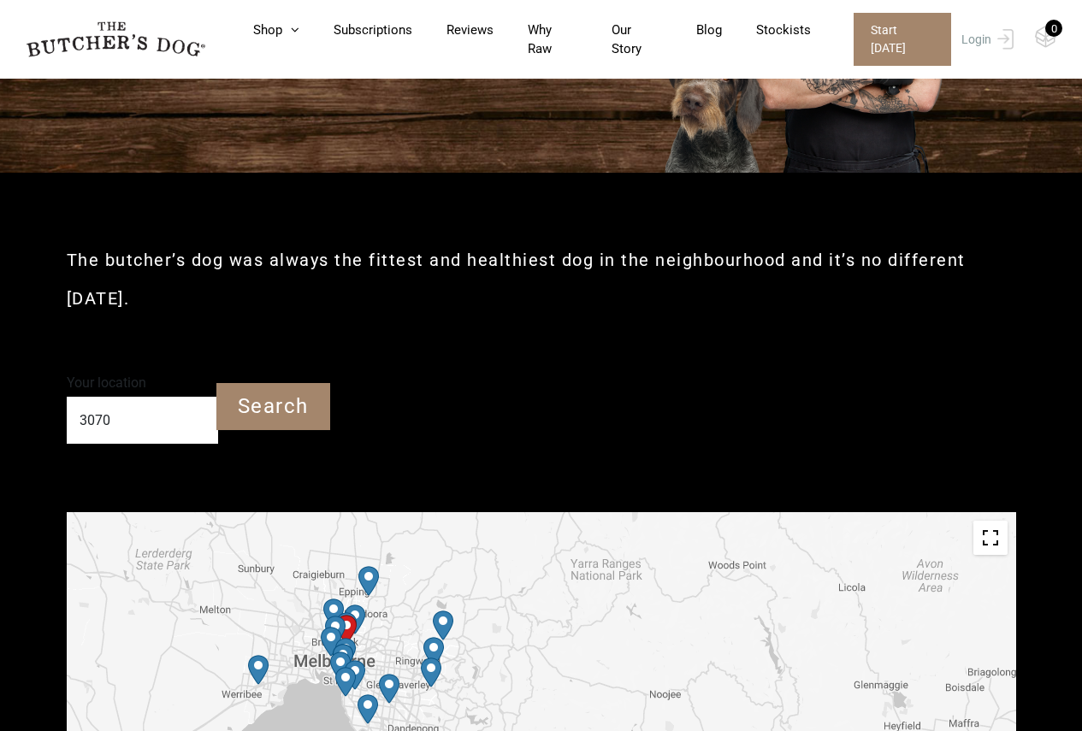
scroll to position [428, 0]
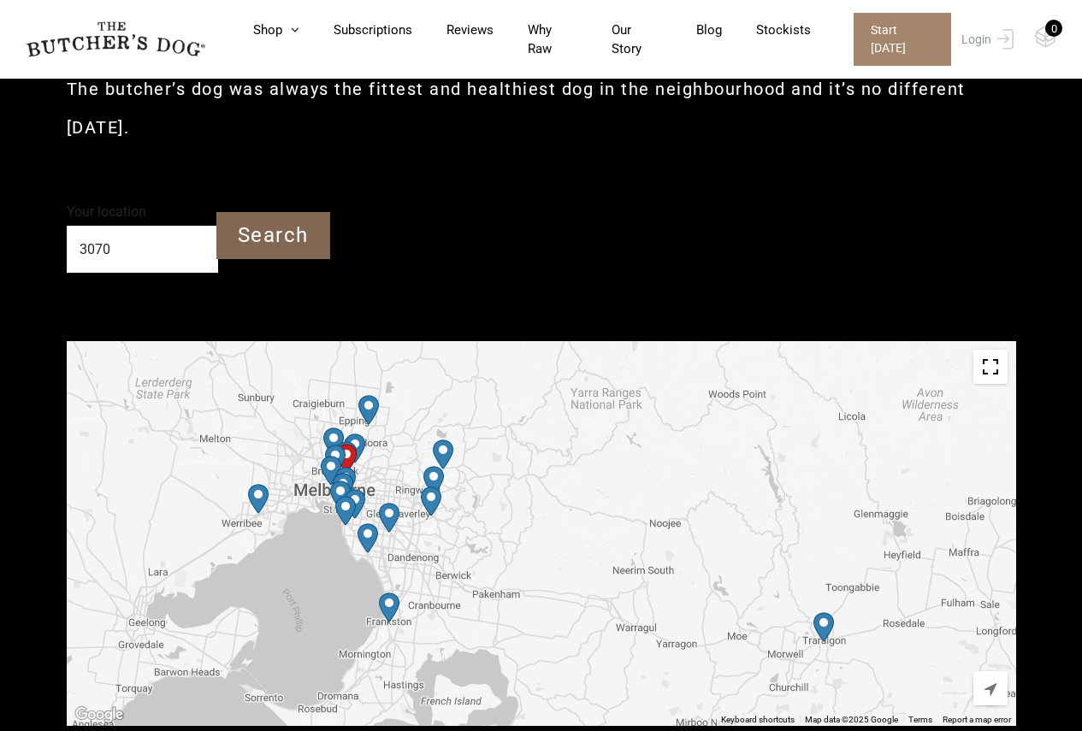
click at [266, 250] on input "Search" at bounding box center [273, 235] width 114 height 47
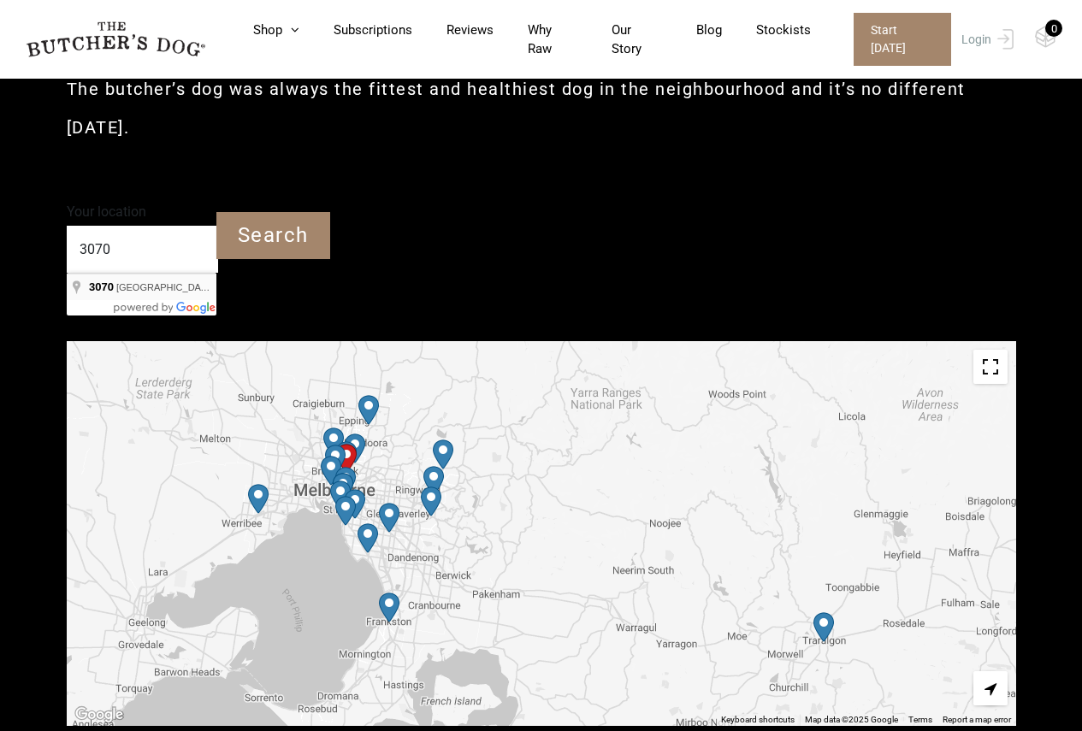
type input "Northcote VIC 3070"
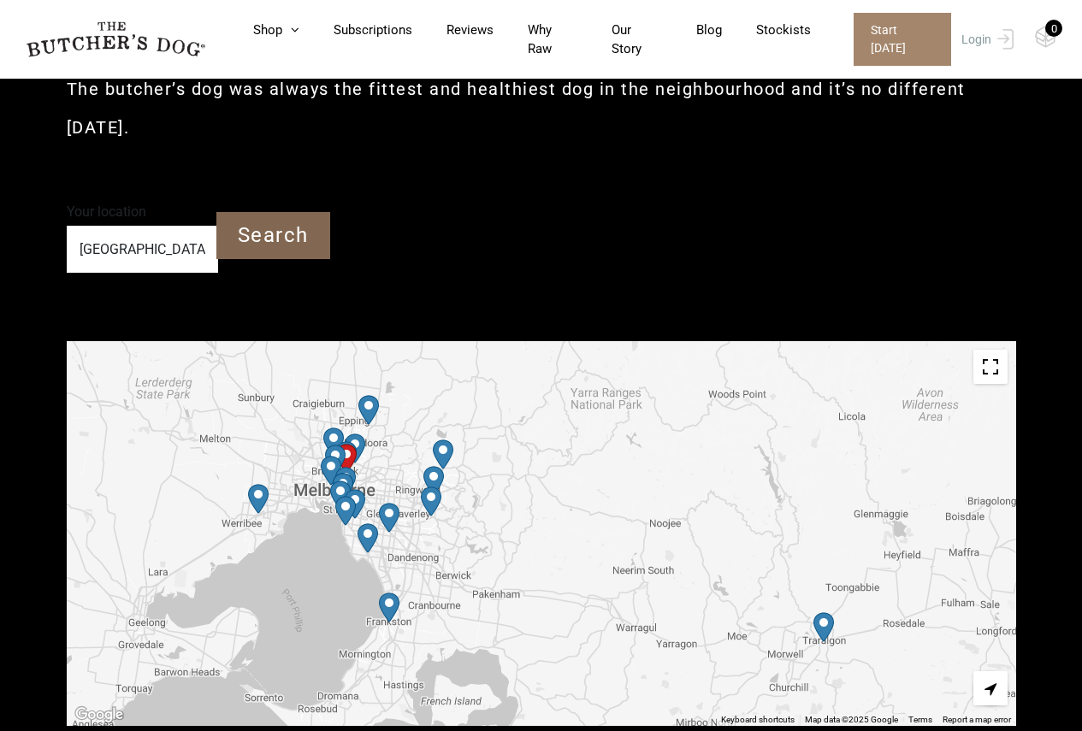
click at [252, 238] on input "Search" at bounding box center [273, 235] width 114 height 47
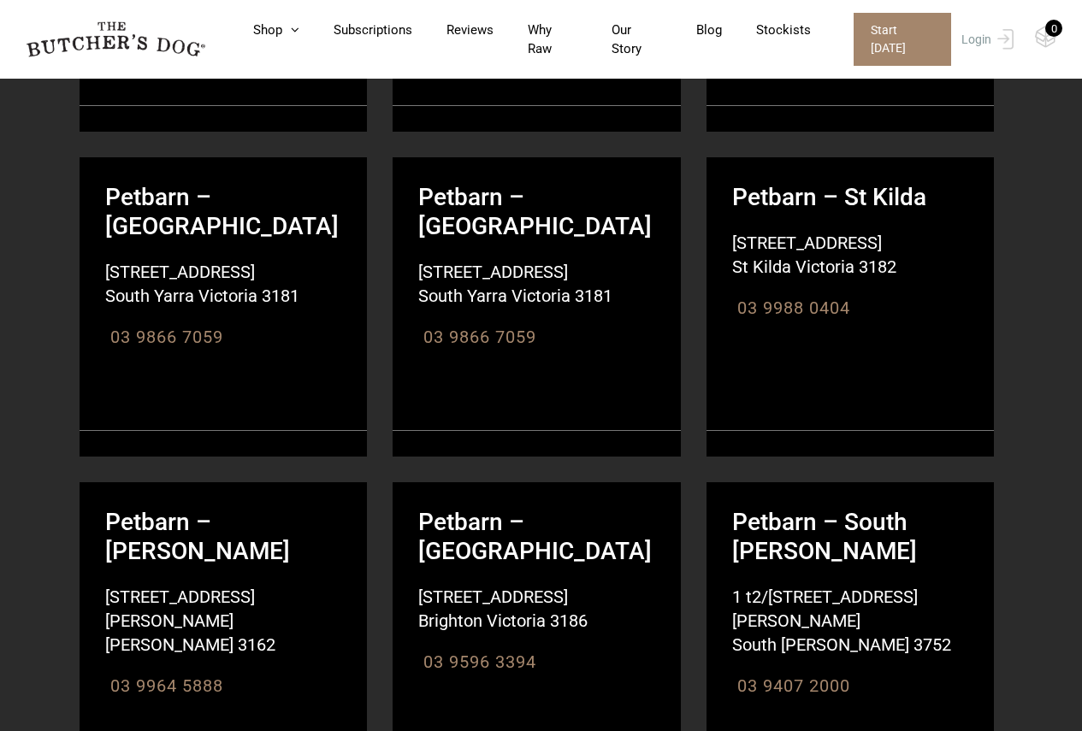
scroll to position [2138, 0]
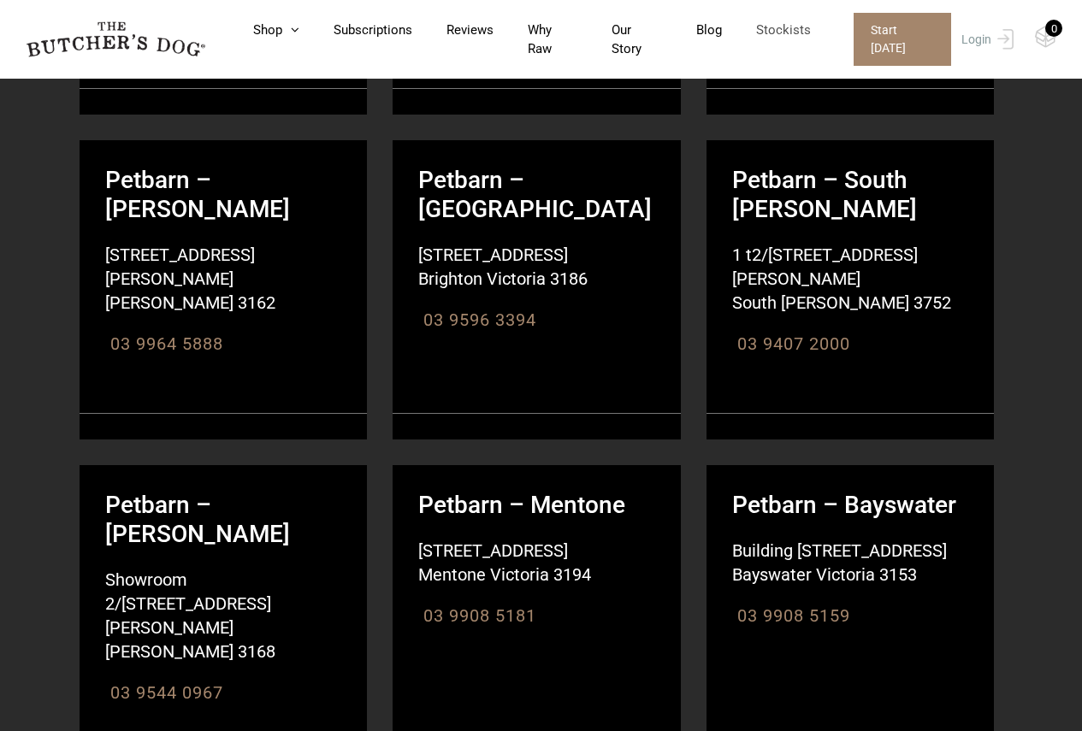
click at [800, 39] on link "Stockists" at bounding box center [766, 31] width 89 height 20
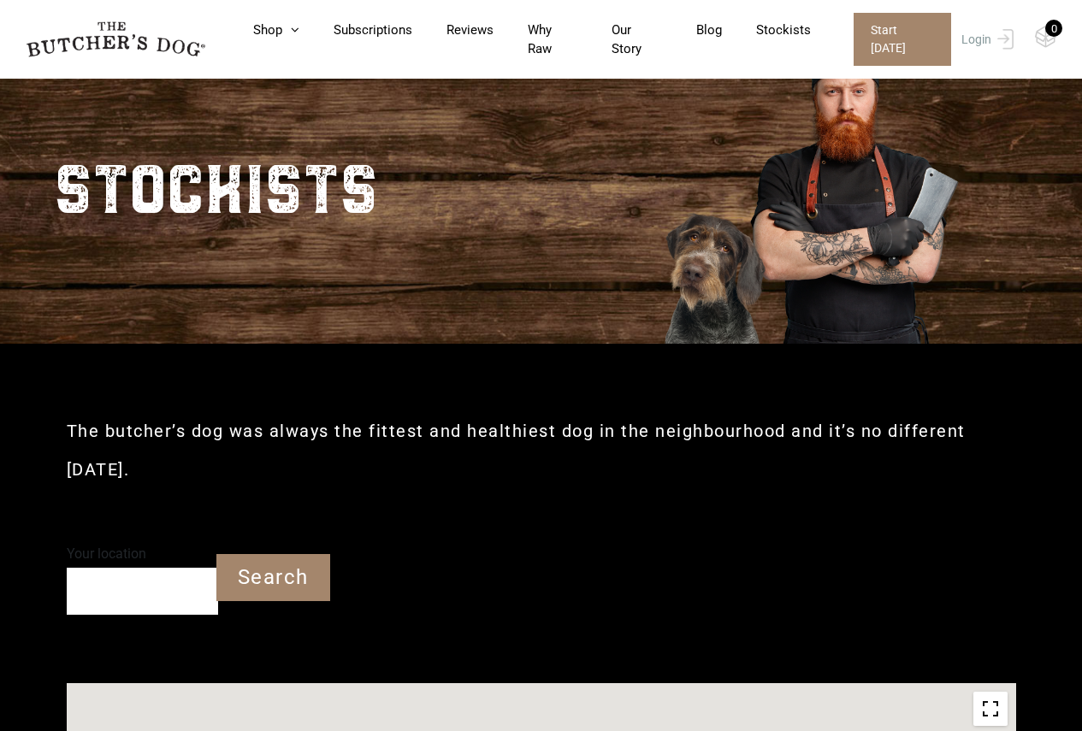
scroll to position [171, 0]
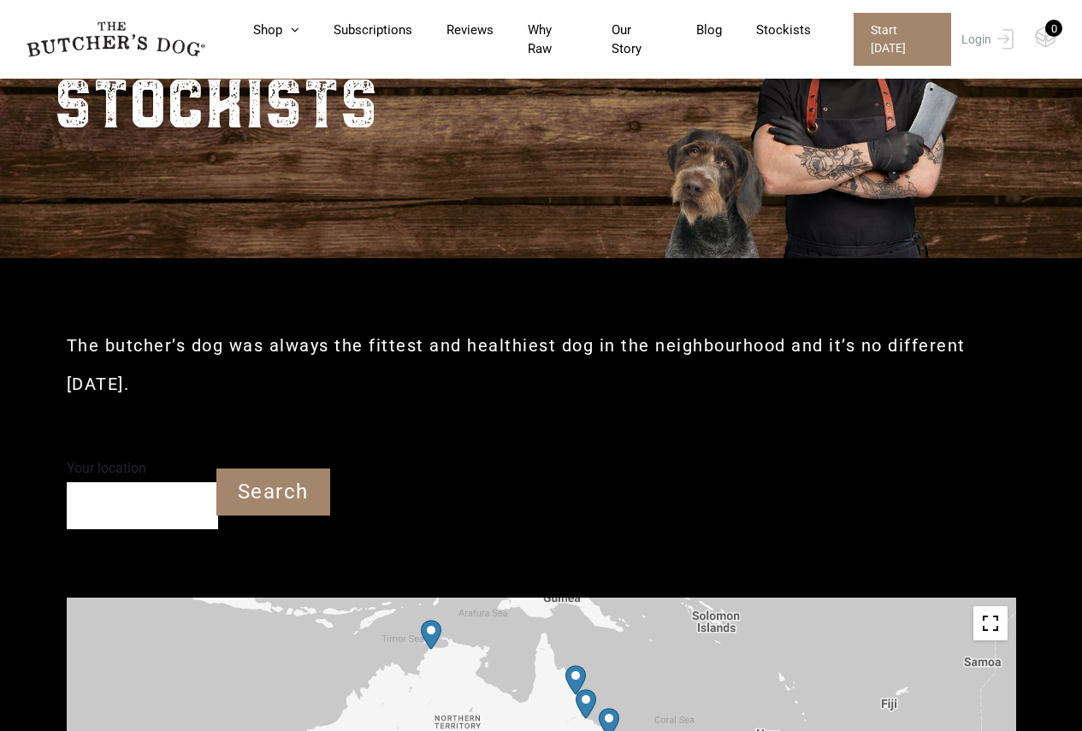
click at [167, 496] on input "Your location" at bounding box center [142, 505] width 151 height 47
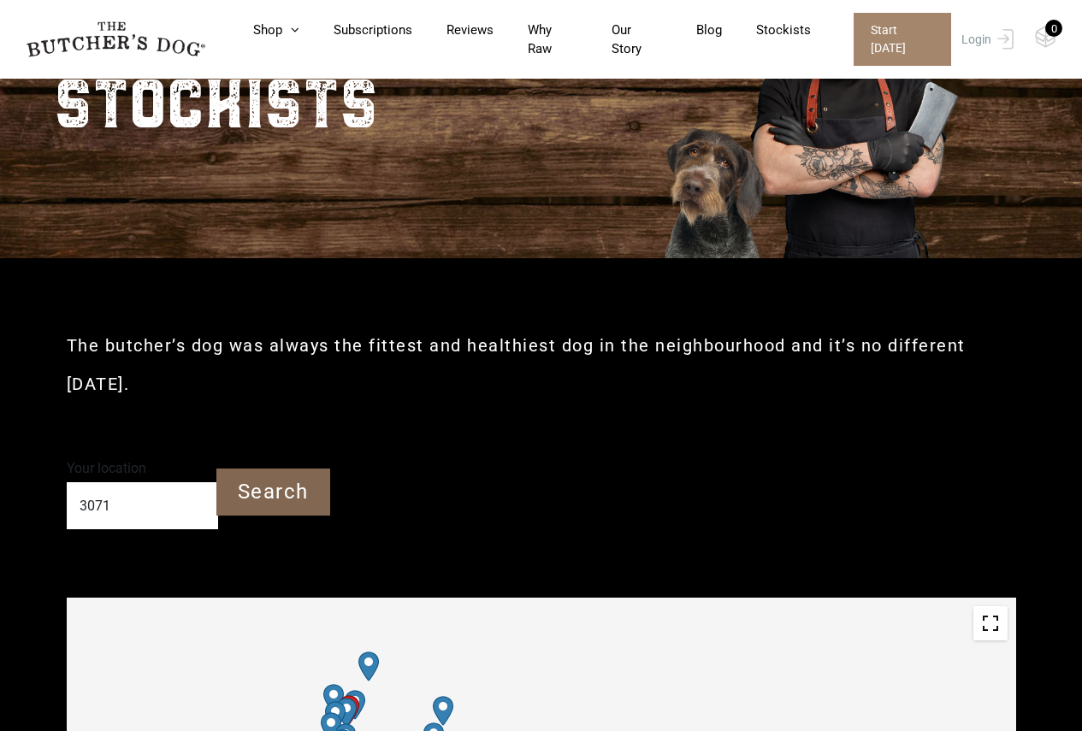
click at [269, 491] on input "Search" at bounding box center [273, 492] width 114 height 47
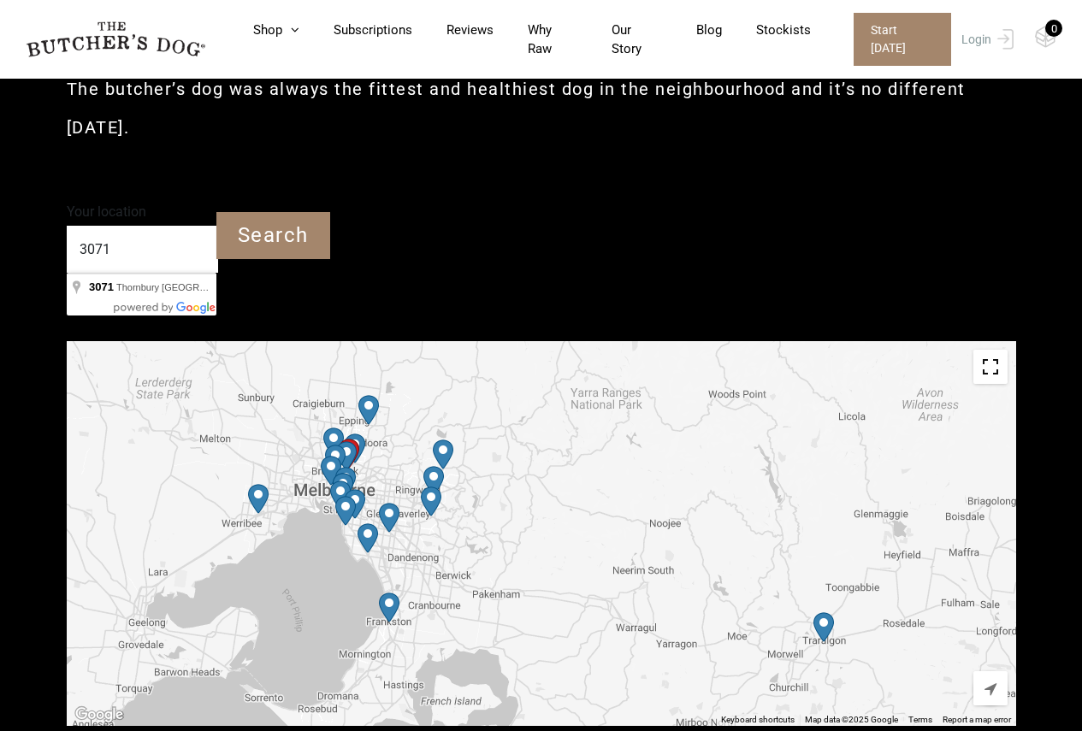
scroll to position [513, 0]
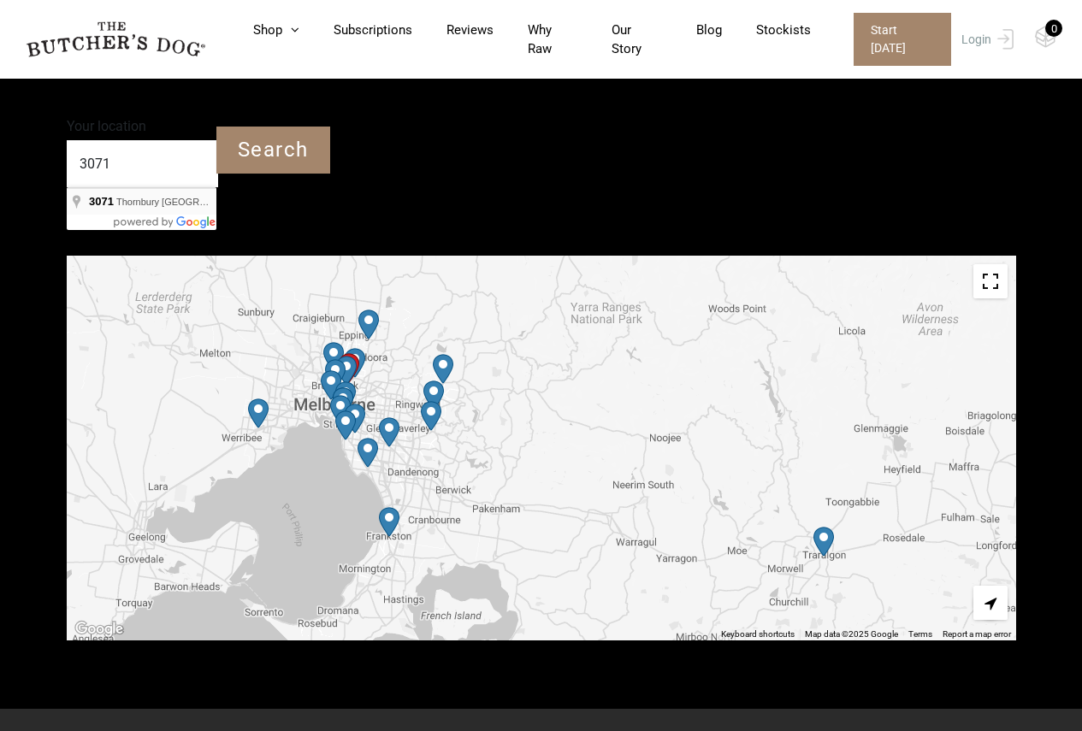
type input "Thornbury VIC 3071"
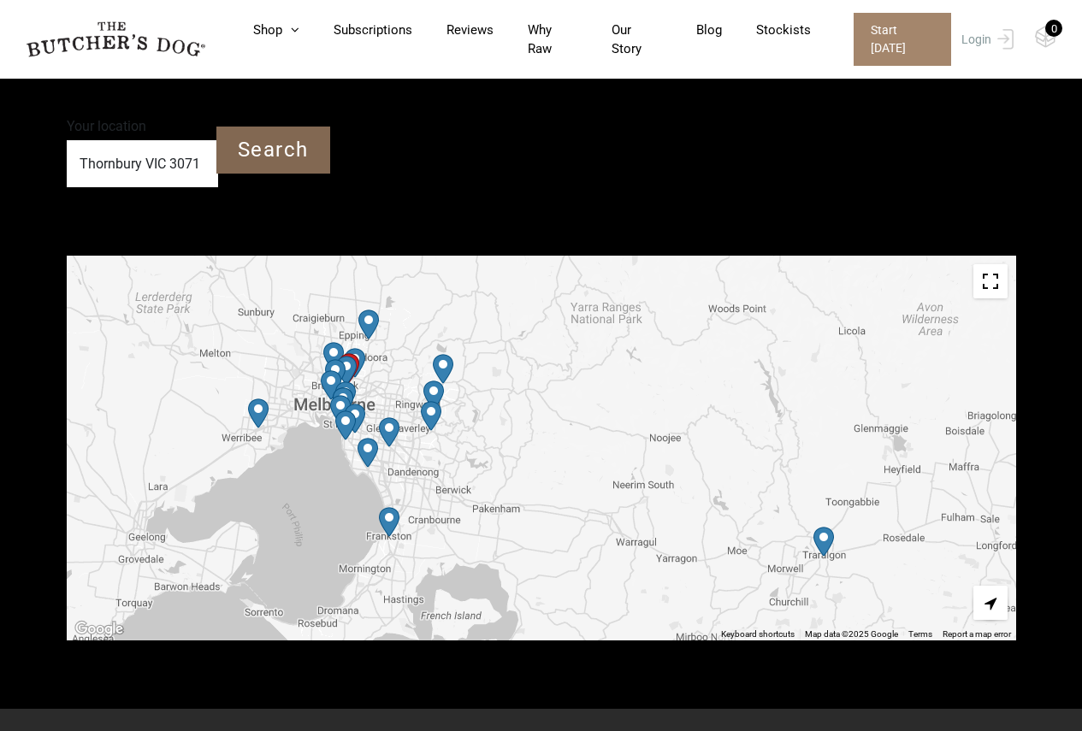
click at [298, 158] on input "Search" at bounding box center [273, 150] width 114 height 47
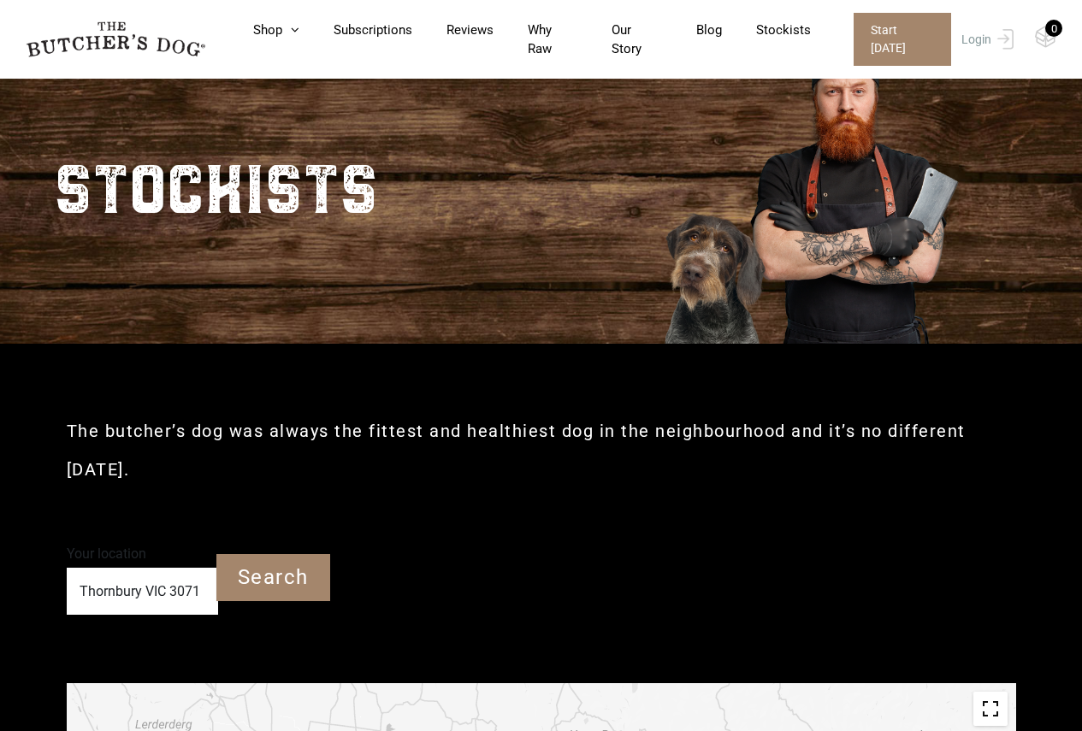
scroll to position [0, 0]
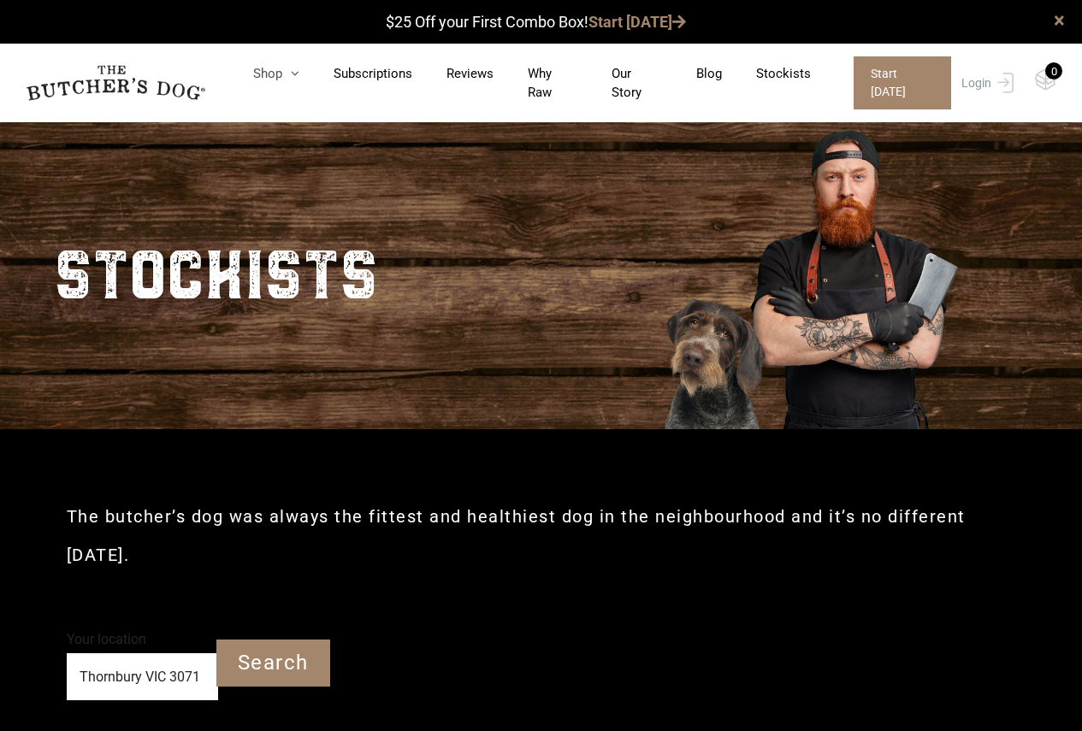
click at [299, 78] on icon at bounding box center [290, 73] width 17 height 13
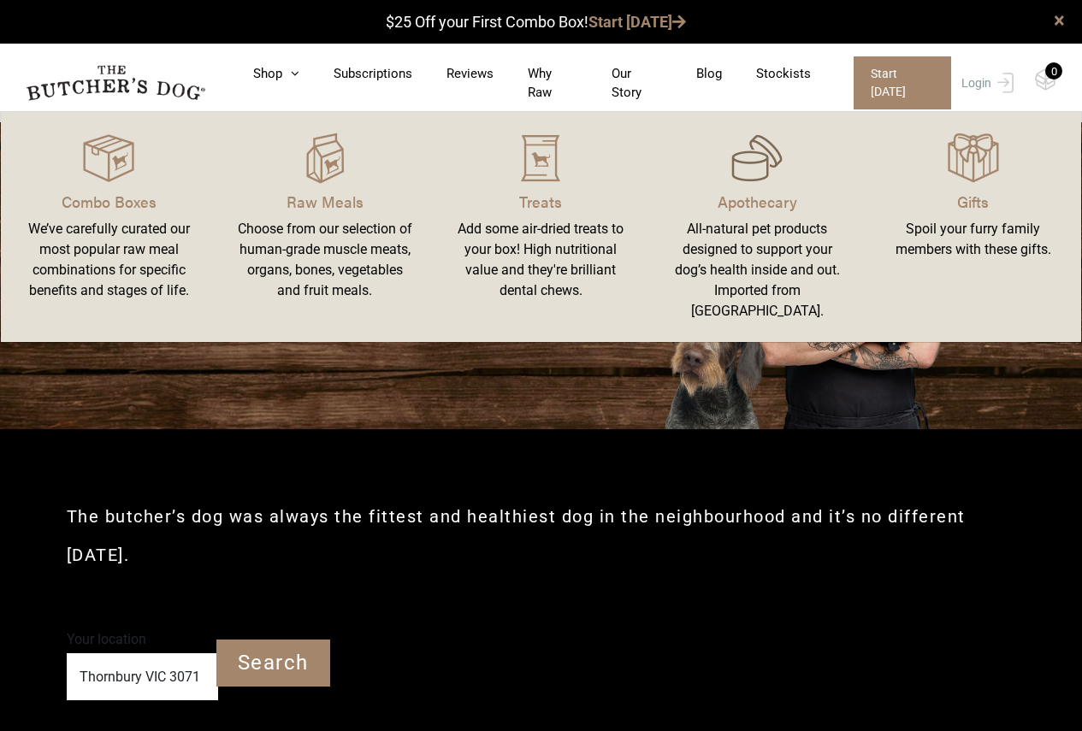
click at [784, 177] on div at bounding box center [757, 158] width 175 height 51
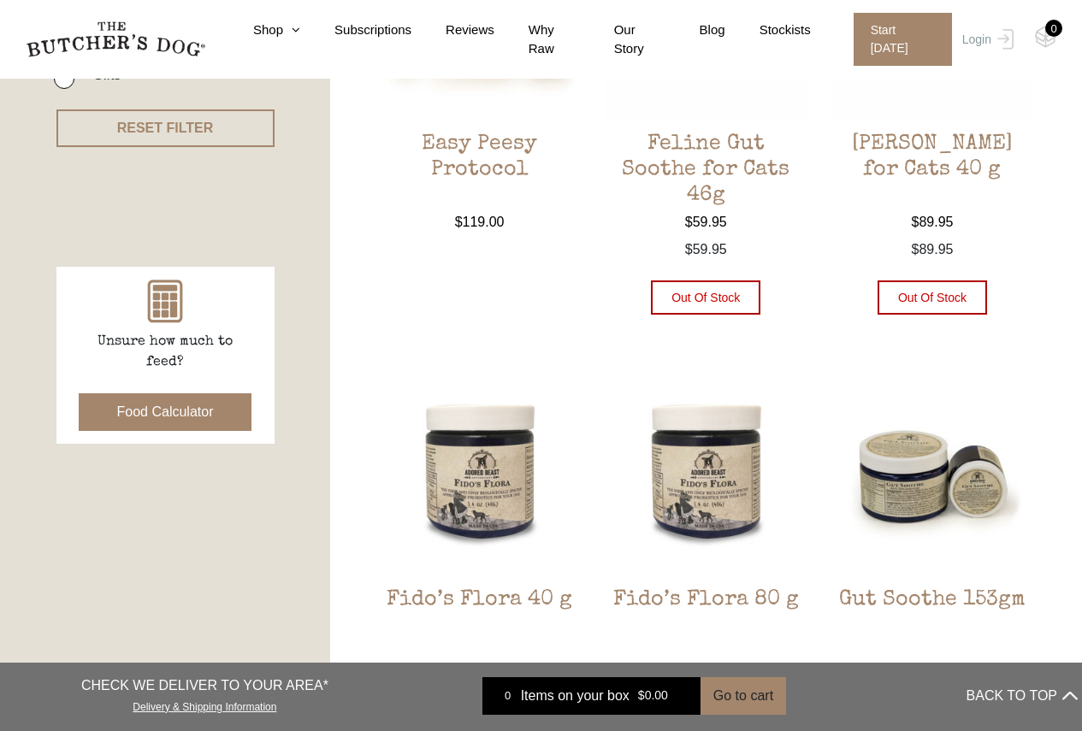
scroll to position [770, 0]
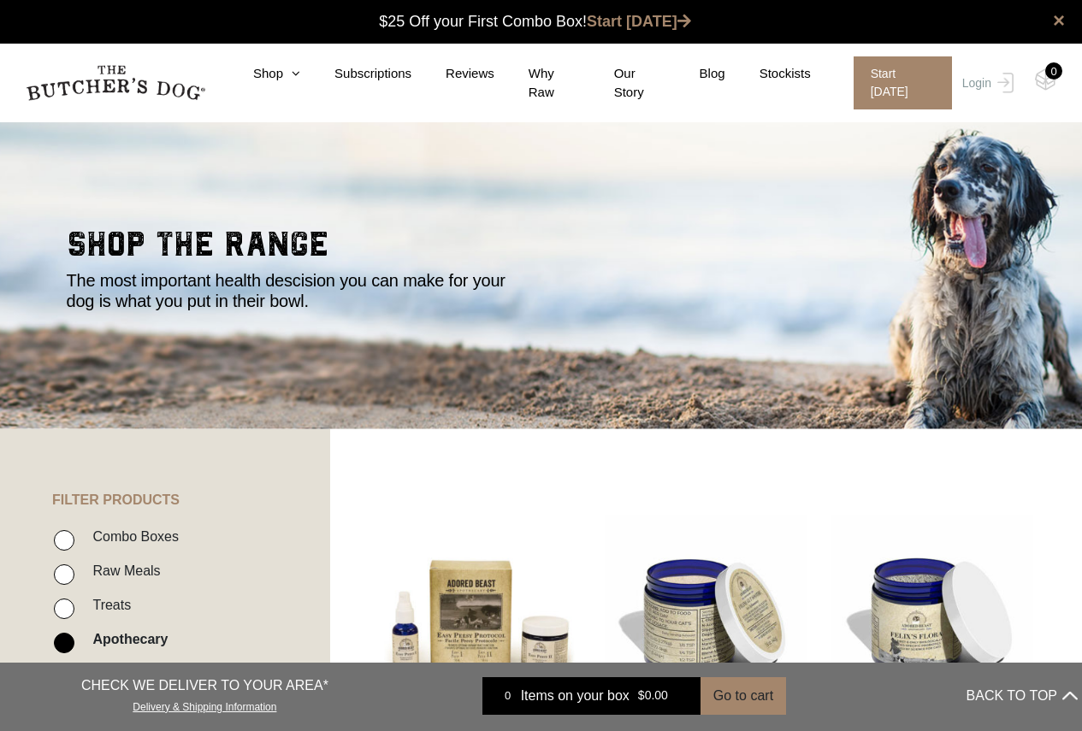
scroll to position [1539, 0]
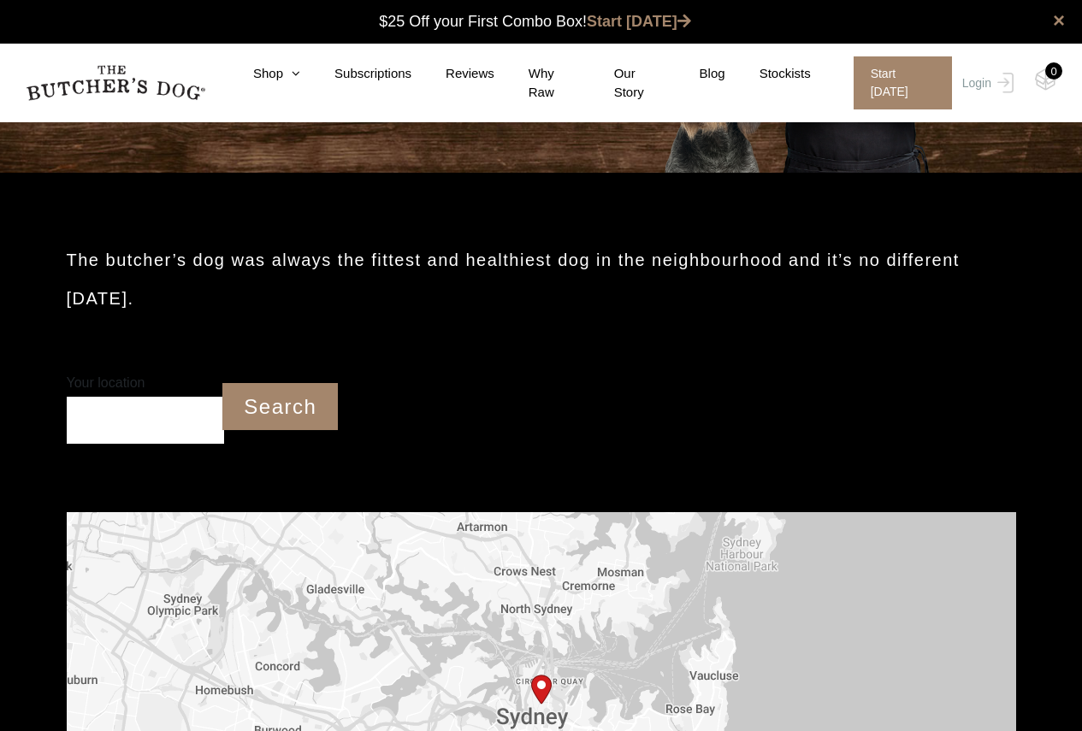
scroll to position [257, 0]
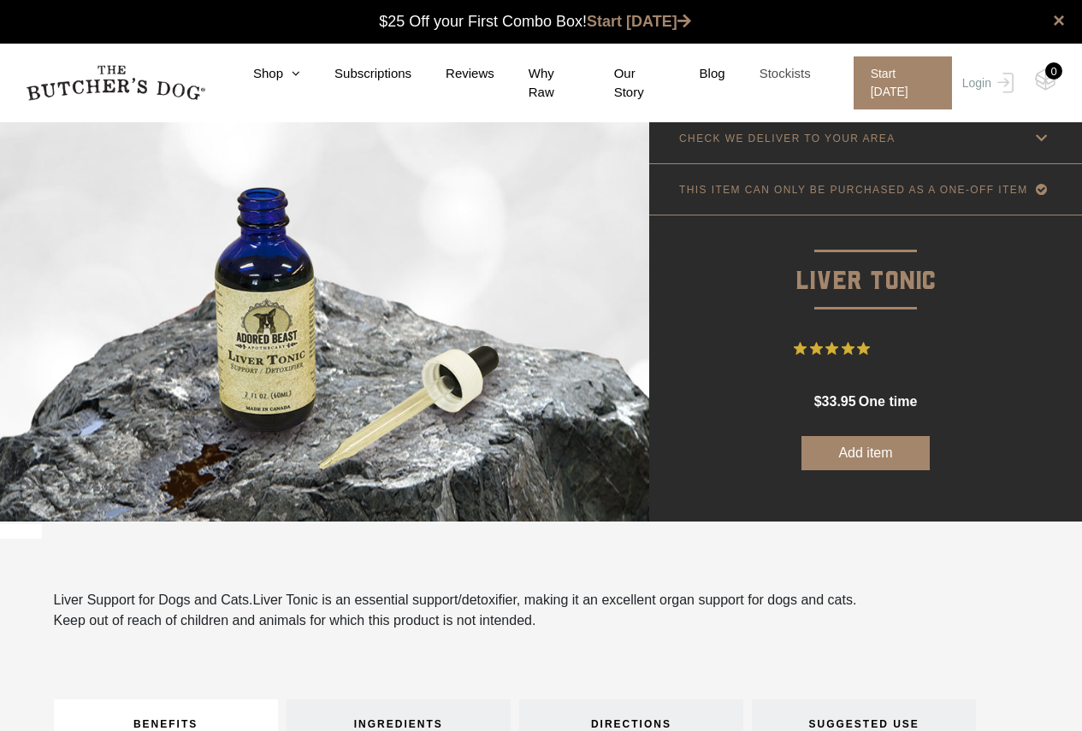
click at [779, 80] on link "Stockists" at bounding box center [768, 74] width 86 height 20
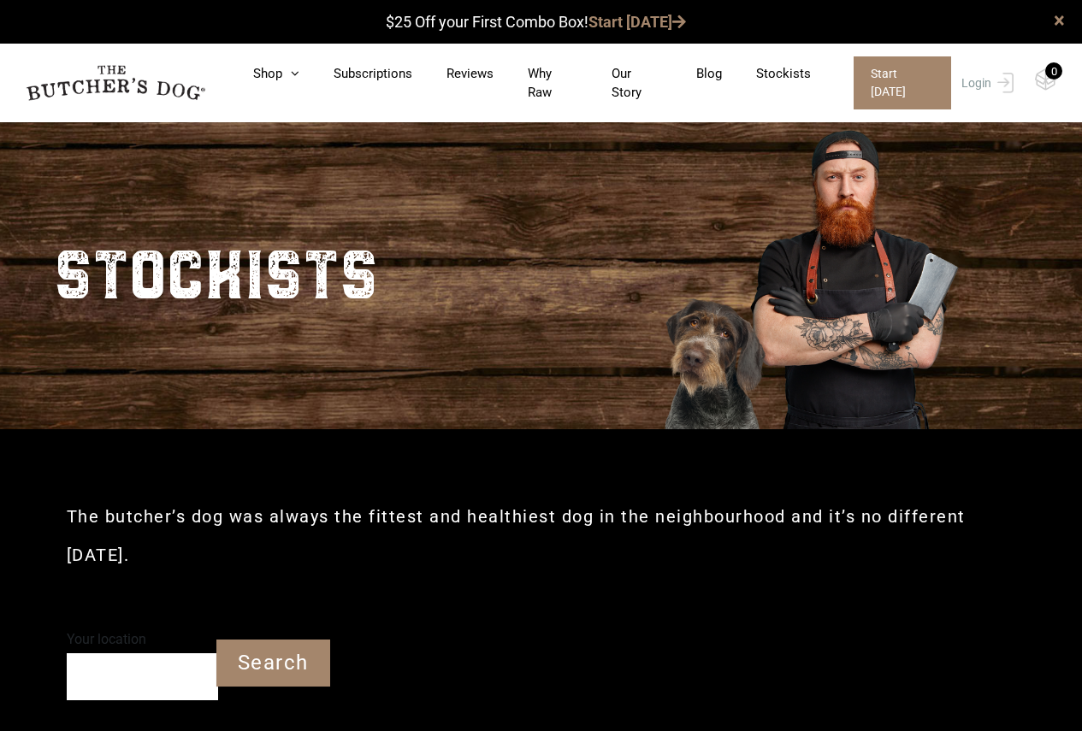
click at [104, 659] on div "Your location" at bounding box center [142, 663] width 151 height 74
click at [109, 661] on input "Your location" at bounding box center [142, 676] width 151 height 47
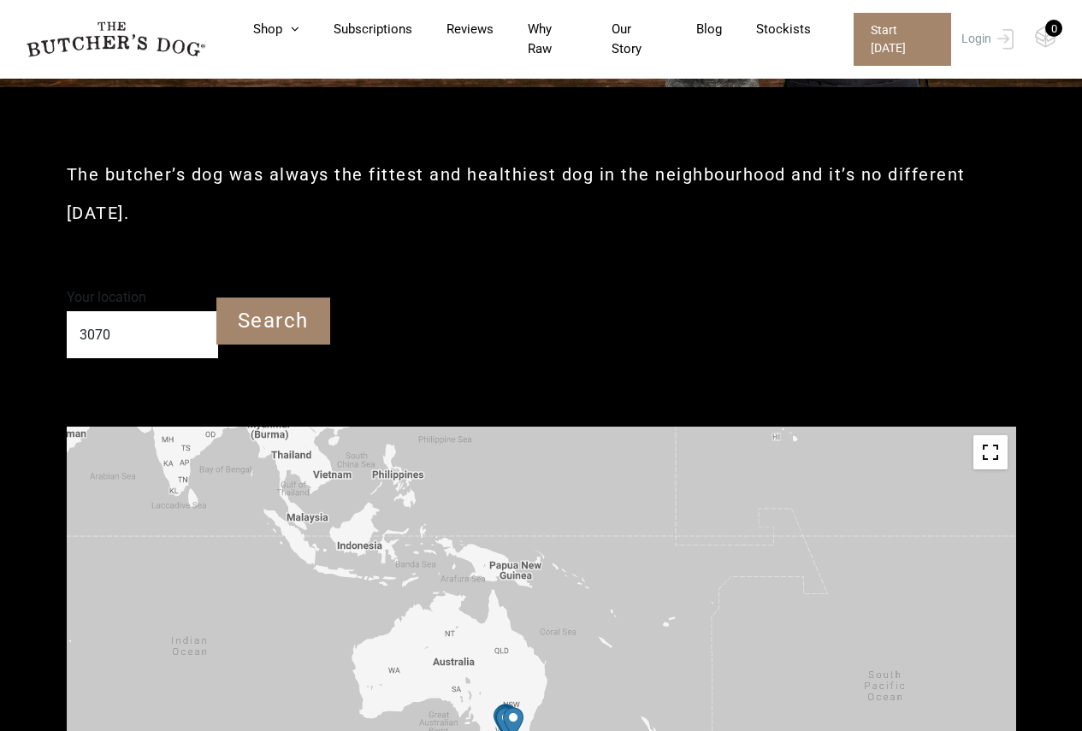
scroll to position [86, 0]
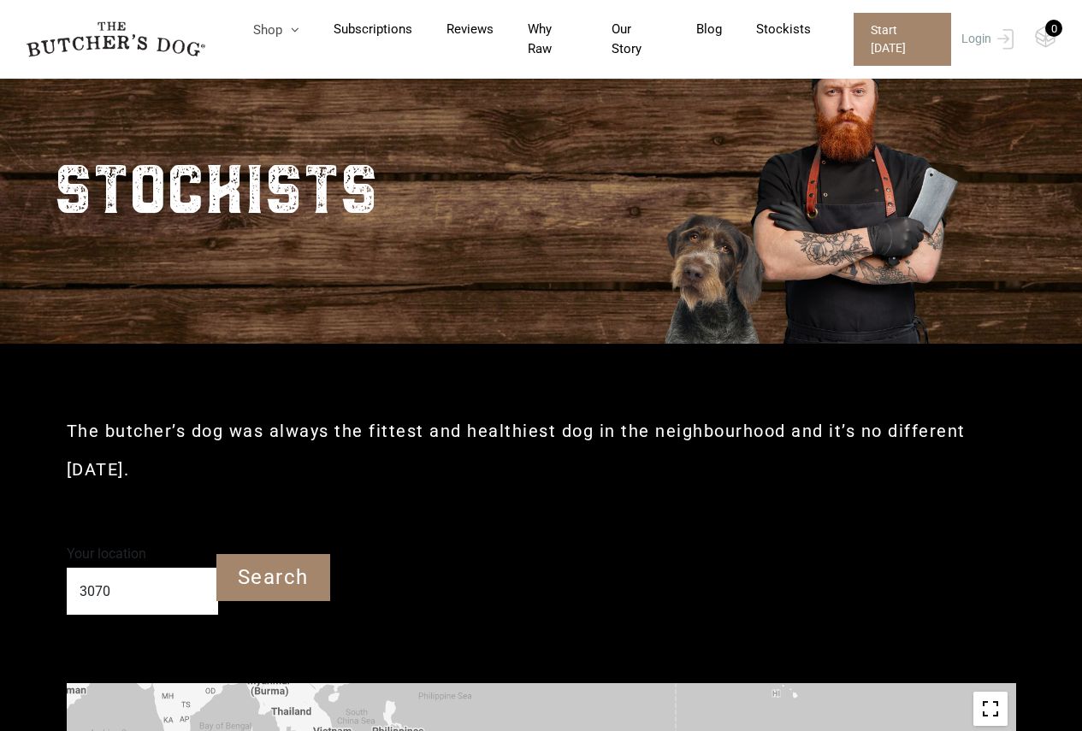
type input "3070"
click at [298, 36] on icon at bounding box center [290, 29] width 17 height 13
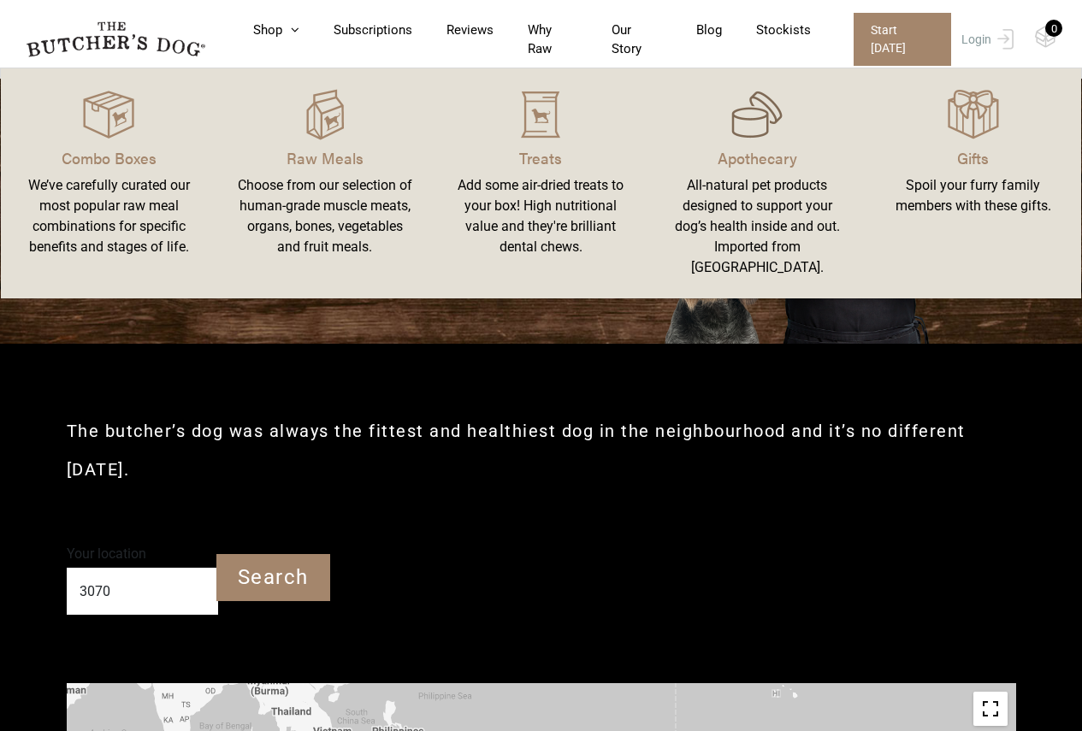
click at [773, 132] on img at bounding box center [756, 114] width 51 height 51
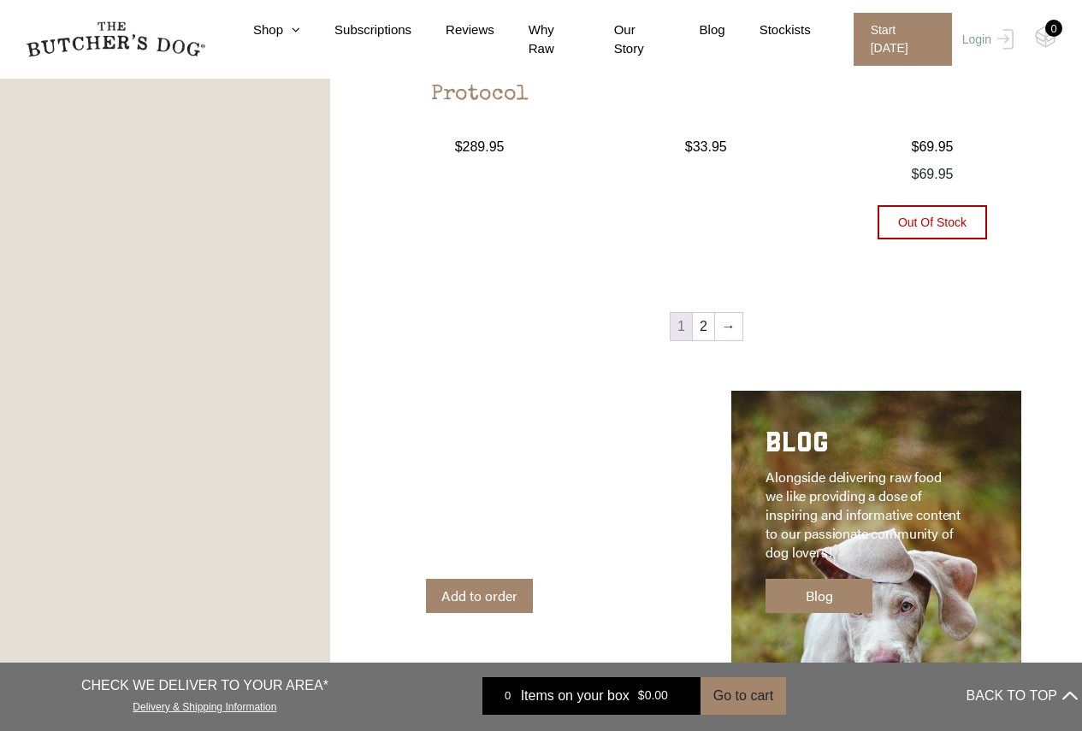
scroll to position [2480, 0]
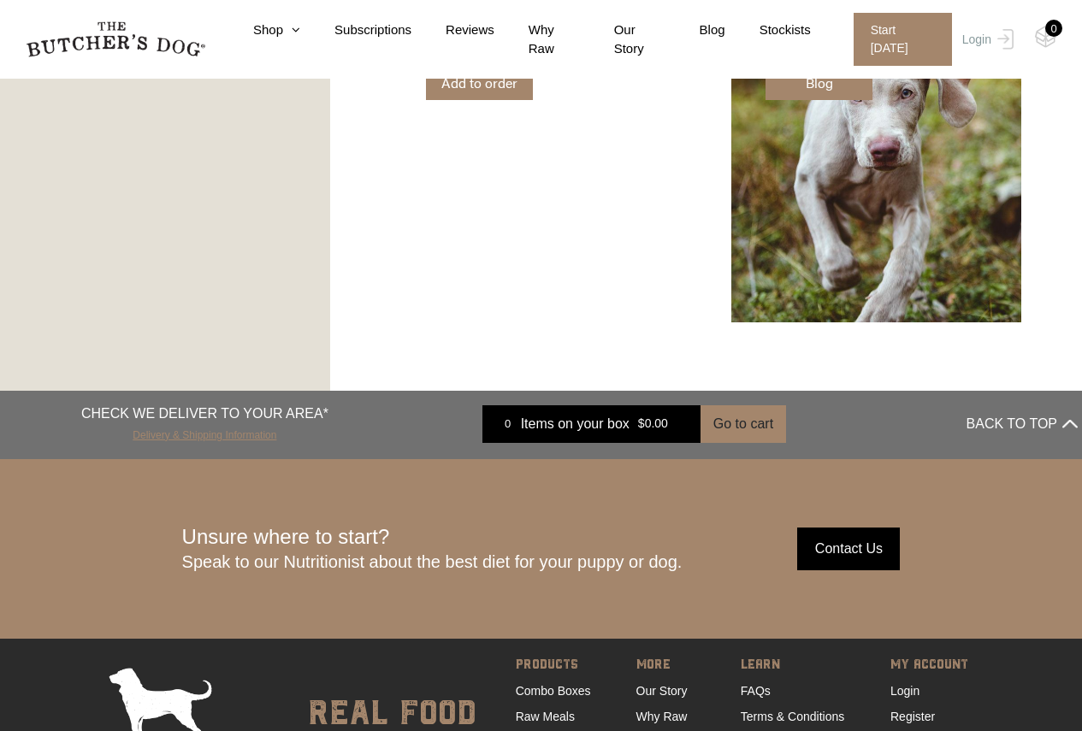
click at [192, 435] on link "Delivery & Shipping Information" at bounding box center [205, 433] width 144 height 16
